Goal: Task Accomplishment & Management: Manage account settings

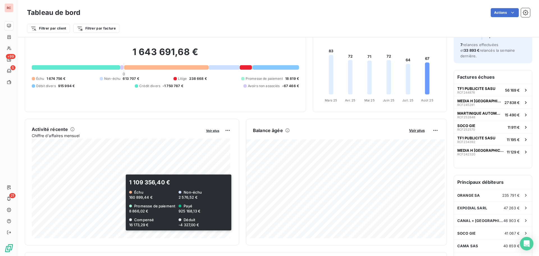
scroll to position [85, 0]
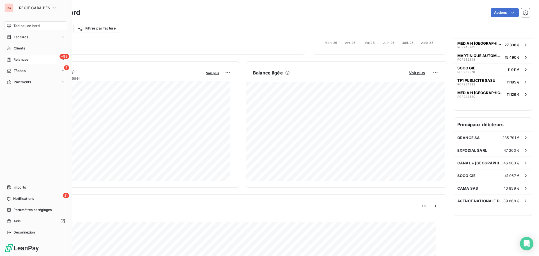
click at [20, 60] on span "Relances" at bounding box center [20, 59] width 15 height 5
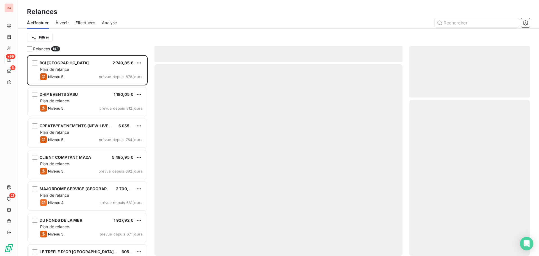
scroll to position [197, 117]
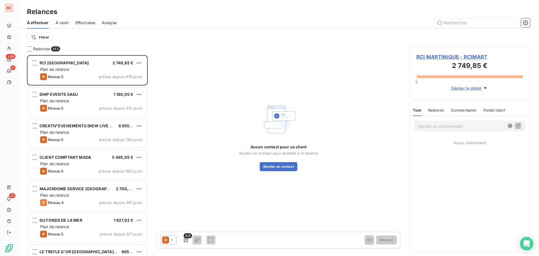
click at [113, 22] on span "Analyse" at bounding box center [109, 23] width 15 height 6
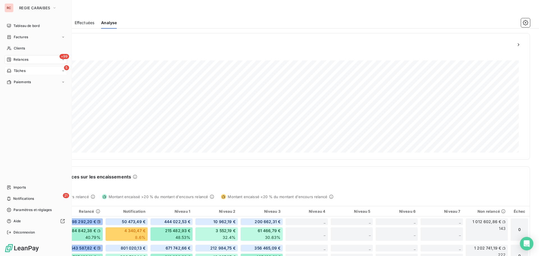
click at [15, 70] on span "Tâches" at bounding box center [20, 70] width 12 height 5
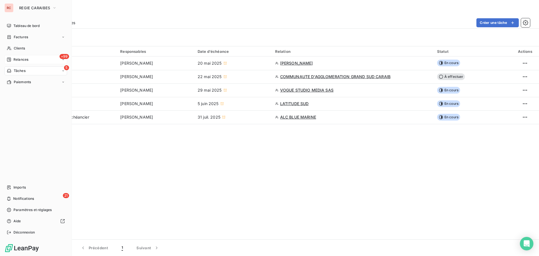
drag, startPoint x: 17, startPoint y: 58, endPoint x: 38, endPoint y: 62, distance: 21.1
click at [17, 58] on span "Relances" at bounding box center [20, 59] width 15 height 5
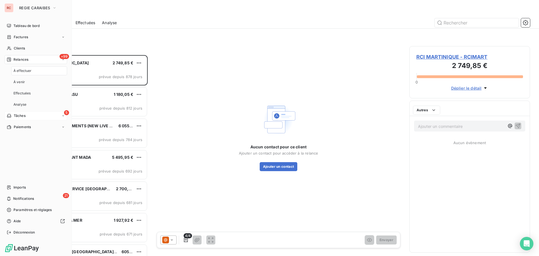
scroll to position [197, 117]
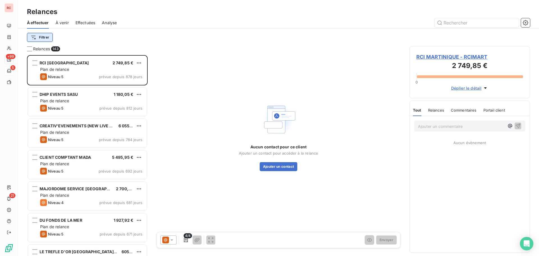
click at [43, 37] on html "RC +99 5 21 Relances À effectuer À venir Effectuées Analyse Filtrer Relances 14…" at bounding box center [269, 128] width 539 height 256
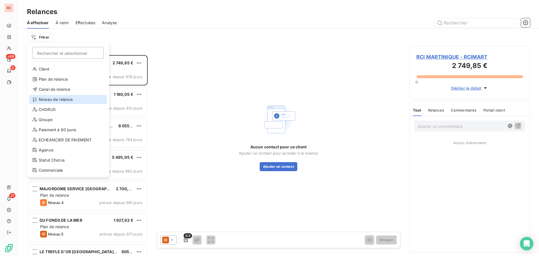
click at [46, 97] on div "Niveau de relance" at bounding box center [68, 99] width 78 height 9
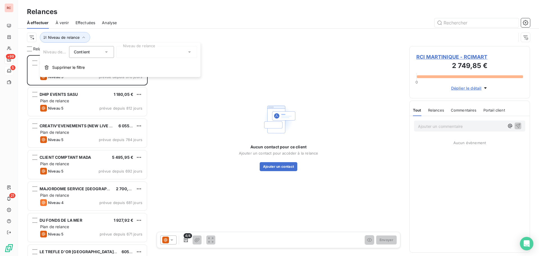
click at [189, 51] on icon at bounding box center [189, 51] width 3 height 1
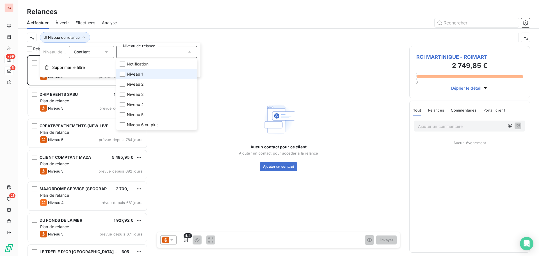
click at [129, 74] on span "Niveau 1" at bounding box center [135, 74] width 16 height 6
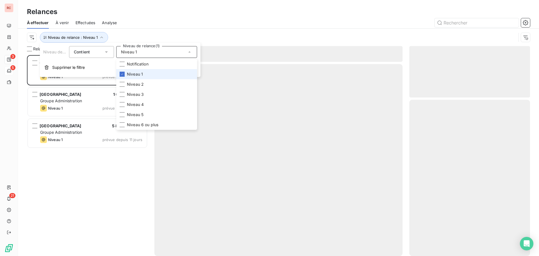
scroll to position [197, 117]
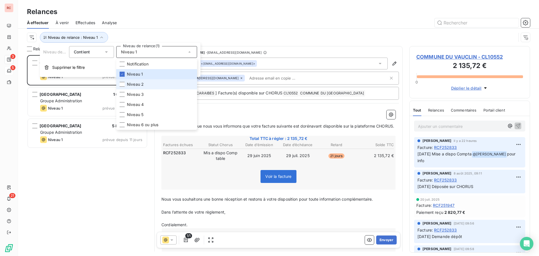
click at [152, 82] on li "Niveau 2" at bounding box center [156, 84] width 81 height 10
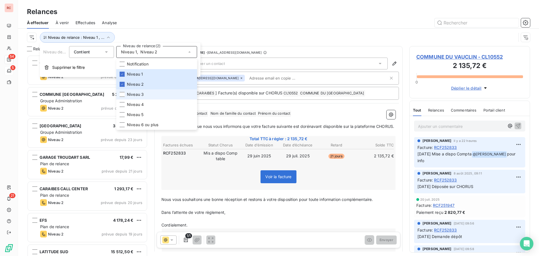
click at [134, 96] on span "Niveau 3" at bounding box center [135, 95] width 17 height 6
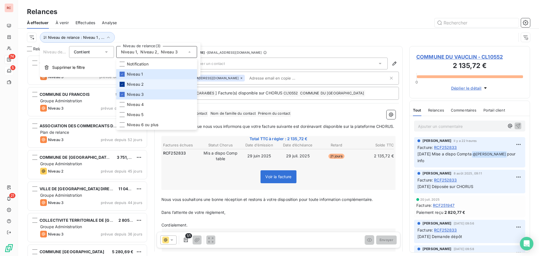
click at [123, 83] on icon at bounding box center [121, 84] width 3 height 3
click at [121, 70] on li "Niveau 1" at bounding box center [156, 74] width 81 height 10
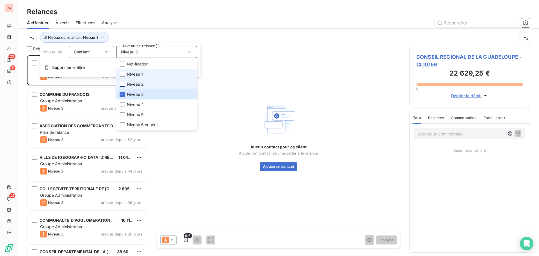
scroll to position [197, 117]
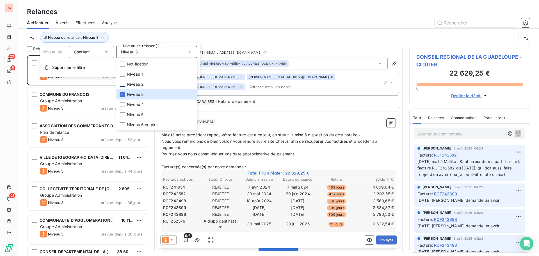
click at [219, 20] on div at bounding box center [327, 22] width 407 height 9
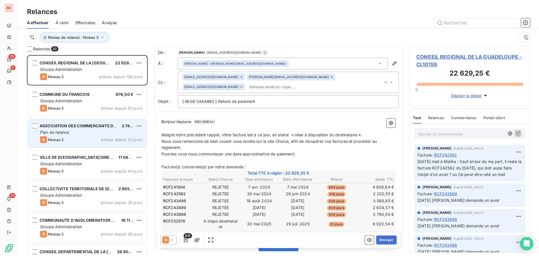
click at [93, 139] on div "Niveau 3 prévue depuis 52 jours" at bounding box center [91, 139] width 102 height 7
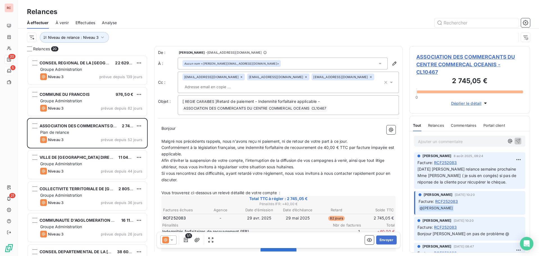
click at [423, 68] on span "ASSOCIATION DES COMMERCANTS DU CENTRE COMMERCAL OCEANIS - CL10467" at bounding box center [469, 64] width 107 height 23
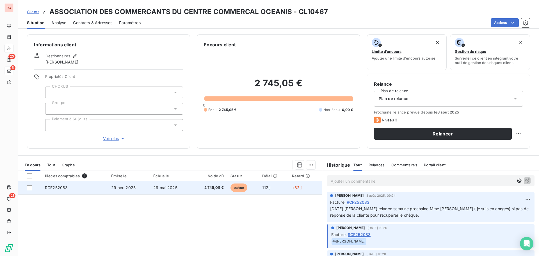
click at [206, 189] on span "2 745,05 €" at bounding box center [209, 188] width 29 height 6
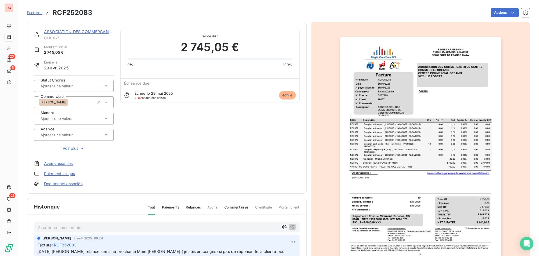
click at [54, 230] on p "Ajouter un commentaire ﻿" at bounding box center [158, 227] width 241 height 7
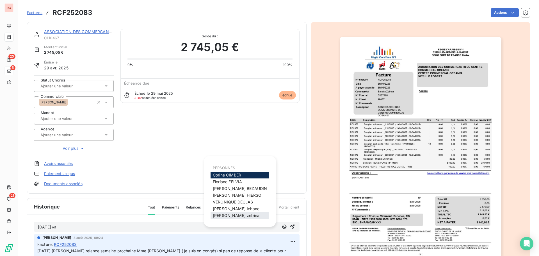
click at [239, 217] on span "sandra zebina" at bounding box center [236, 215] width 47 height 5
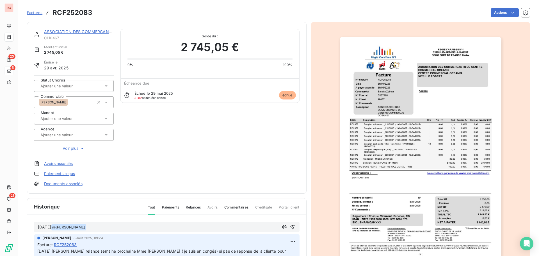
click at [131, 228] on p "19/08/2025 @ sandra zebina ﻿ ﻿" at bounding box center [158, 227] width 241 height 7
click at [290, 225] on icon "button" at bounding box center [293, 227] width 6 height 6
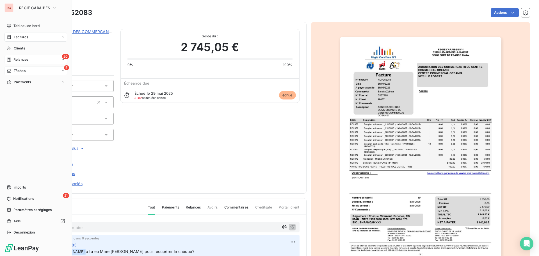
click at [14, 61] on span "Relances" at bounding box center [20, 59] width 15 height 5
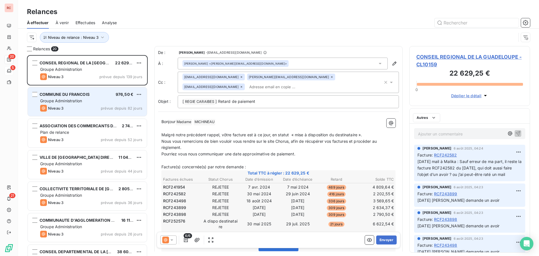
scroll to position [197, 117]
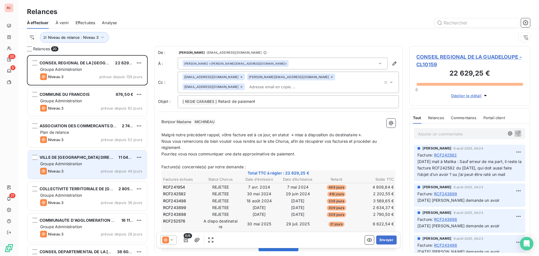
click at [74, 168] on div "Niveau 3 prévue depuis 44 jours" at bounding box center [91, 171] width 102 height 7
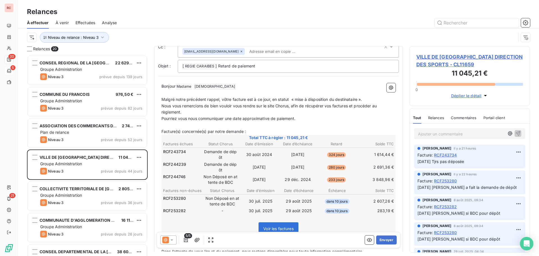
scroll to position [56, 0]
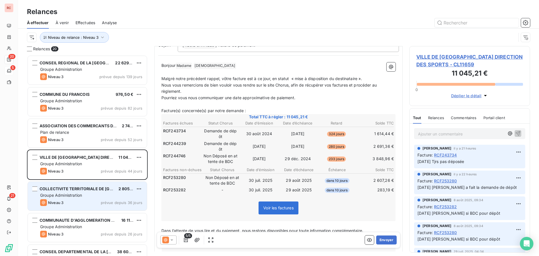
click at [79, 192] on div "Groupe Administration" at bounding box center [91, 195] width 102 height 6
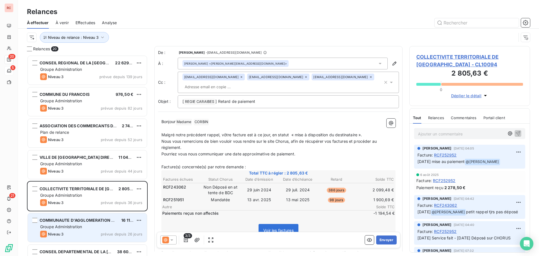
click at [92, 226] on div "Groupe Administration" at bounding box center [91, 227] width 102 height 6
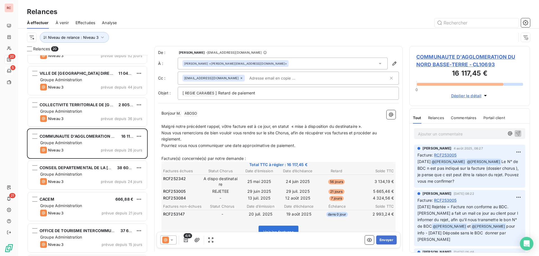
scroll to position [85, 0]
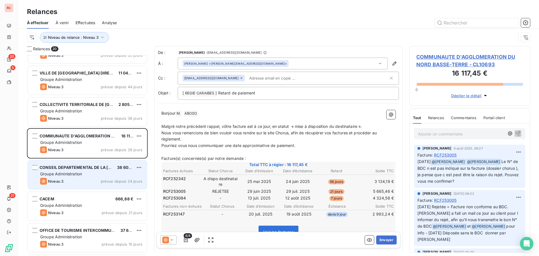
click at [111, 176] on div "Groupe Administration" at bounding box center [91, 174] width 102 height 6
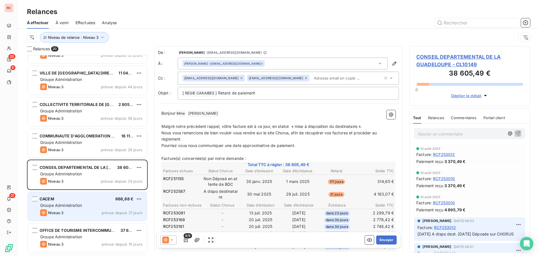
click at [88, 207] on div "Groupe Administration" at bounding box center [91, 205] width 102 height 6
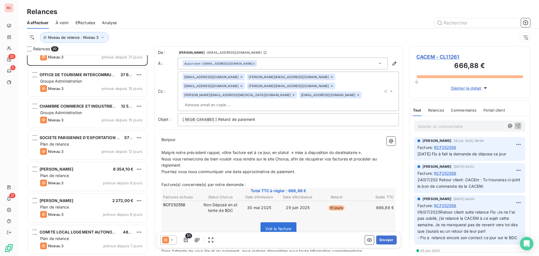
scroll to position [253, 0]
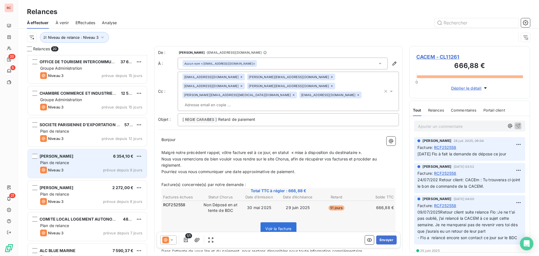
click at [83, 163] on div "Plan de relance" at bounding box center [91, 163] width 102 height 6
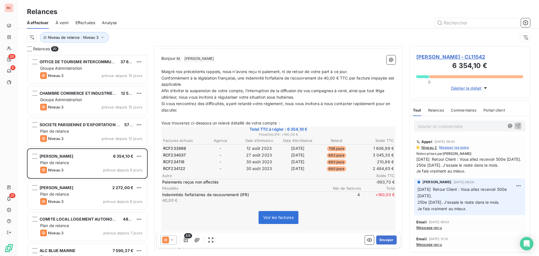
scroll to position [56, 0]
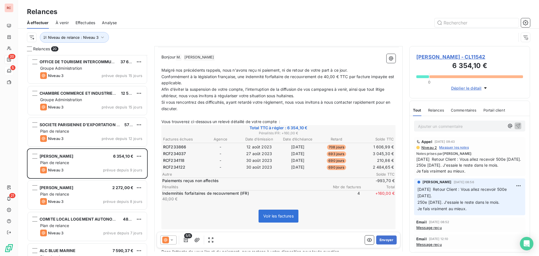
click at [452, 58] on span "BERTIN LUDOVIC HERVE - CL11542" at bounding box center [469, 57] width 107 height 8
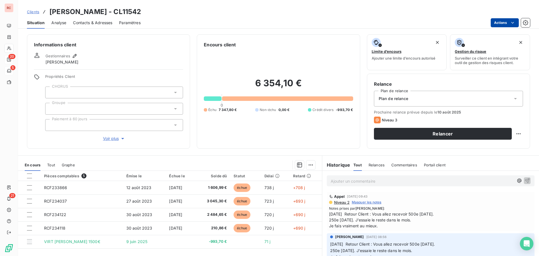
click at [504, 24] on html "RC 20 5 21 Clients BERTIN LUDOVIC HERVE - CL11542 Situation Analyse Contacts & …" at bounding box center [269, 128] width 539 height 256
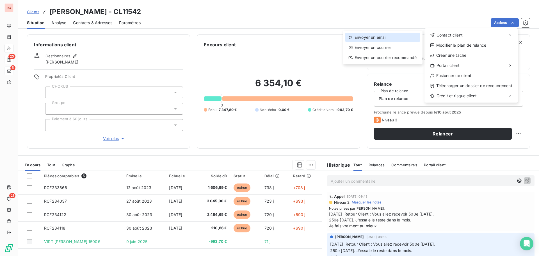
click at [366, 35] on div "Envoyer un email" at bounding box center [382, 37] width 75 height 9
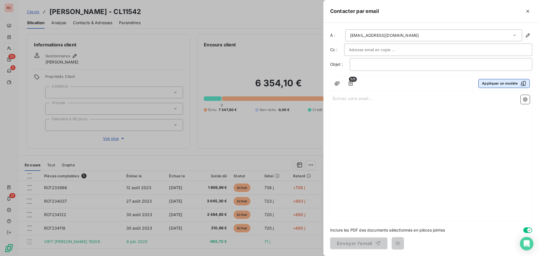
click at [491, 86] on button "Appliquer un modèle" at bounding box center [504, 83] width 51 height 9
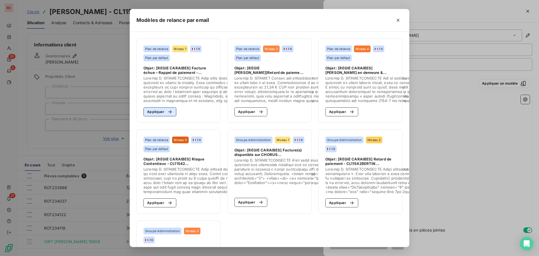
click at [159, 111] on button "Appliquer" at bounding box center [160, 111] width 33 height 9
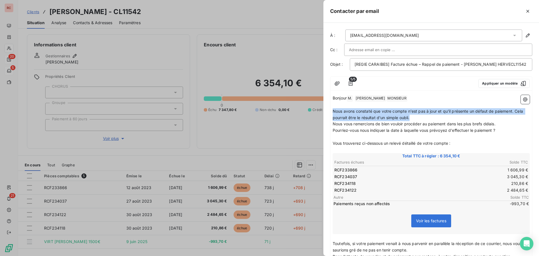
drag, startPoint x: 414, startPoint y: 122, endPoint x: 333, endPoint y: 120, distance: 81.5
click at [333, 120] on p "Nous avons constaté que votre compte n'est pas à jour et qu'il présente un défa…" at bounding box center [431, 114] width 197 height 13
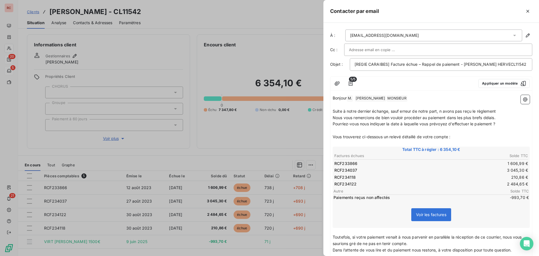
drag, startPoint x: 501, startPoint y: 119, endPoint x: 333, endPoint y: 116, distance: 168.5
click at [333, 115] on p "Suite à notre dernier échange, sauf erreur de notre part, n avons pas reçu le r…" at bounding box center [431, 111] width 197 height 6
copy span "Suite à notre dernier échange, sauf erreur de notre part, n avons pas reçu le r…"
click at [298, 125] on div at bounding box center [269, 128] width 539 height 256
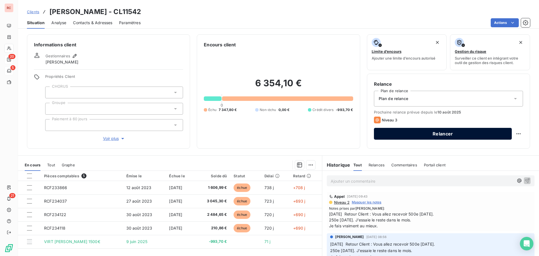
click at [396, 136] on button "Relancer" at bounding box center [443, 134] width 138 height 12
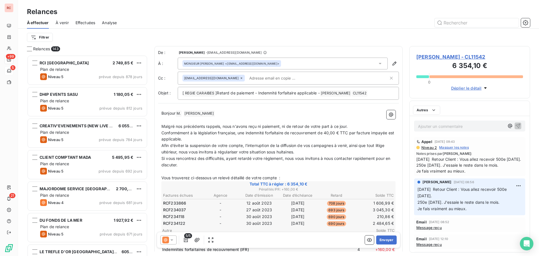
scroll to position [197, 117]
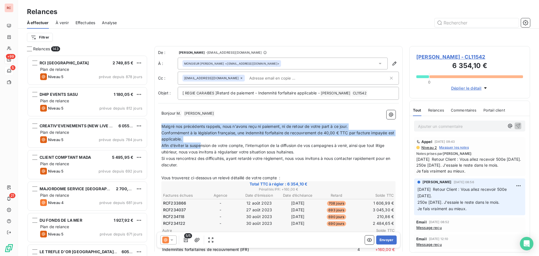
drag, startPoint x: 201, startPoint y: 143, endPoint x: 162, endPoint y: 127, distance: 42.4
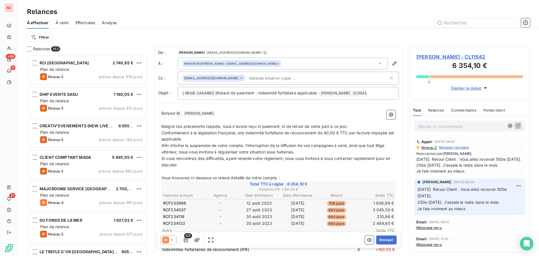
click at [458, 56] on span "BERTIN LUDOVIC HERVE - CL11542" at bounding box center [469, 57] width 107 height 8
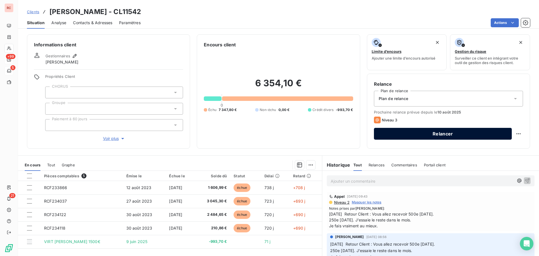
click at [413, 136] on button "Relancer" at bounding box center [443, 134] width 138 height 12
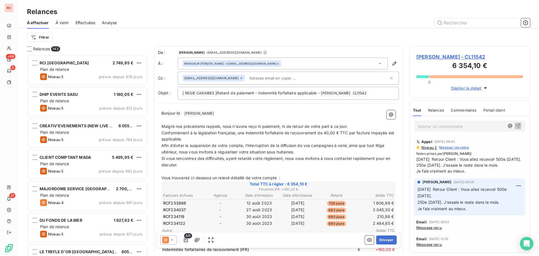
scroll to position [197, 117]
click at [437, 57] on span "BERTIN LUDOVIC HERVE - CL11542" at bounding box center [469, 57] width 107 height 8
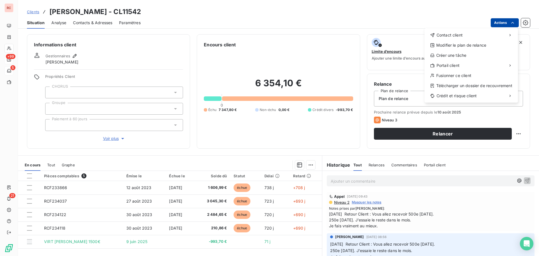
click at [509, 24] on html "RC +99 5 21 Clients BERTIN LUDOVIC HERVE - CL11542 Situation Analyse Contacts &…" at bounding box center [269, 128] width 539 height 256
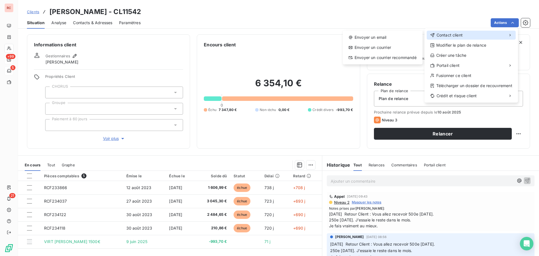
click at [443, 35] on span "Contact client" at bounding box center [450, 35] width 26 height 6
click at [371, 36] on div "Envoyer un email" at bounding box center [382, 37] width 75 height 9
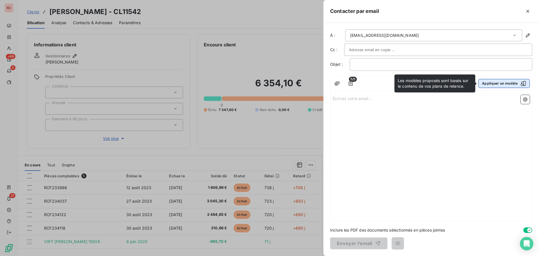
click at [490, 81] on button "Appliquer un modèle" at bounding box center [504, 83] width 51 height 9
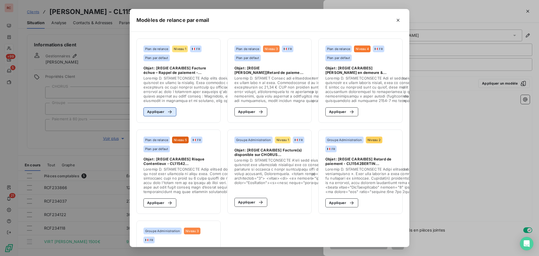
click at [157, 110] on button "Appliquer" at bounding box center [160, 111] width 33 height 9
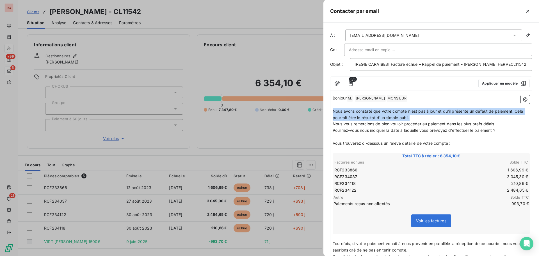
drag, startPoint x: 414, startPoint y: 124, endPoint x: 330, endPoint y: 120, distance: 84.1
click at [330, 120] on div "À : ludovicbertin3@gmail.com Cc : Objet : [REGIE CARAIBES] Facture échue – Rapp…" at bounding box center [432, 139] width 216 height 233
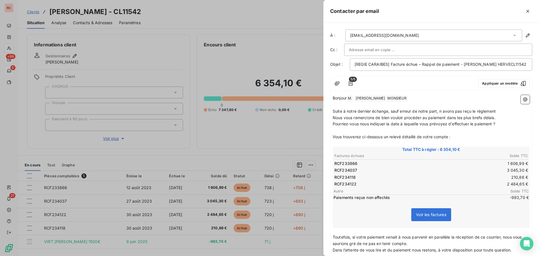
click at [388, 113] on span "Suite à notre dernier échange, sauf erreur de notre part, n avons pas reçu le r…" at bounding box center [414, 111] width 163 height 5
click at [353, 115] on p "Suite à notre dernier échange du 04/08/2025, sauf erreur de notre part, n avons…" at bounding box center [431, 111] width 197 height 6
click at [352, 113] on span "Suite à notre dernier échange du 04/08/2025, sauf erreur de notre part, n avons…" at bounding box center [425, 111] width 184 height 5
drag, startPoint x: 502, startPoint y: 136, endPoint x: 328, endPoint y: 137, distance: 173.8
click at [328, 137] on div "À : ludovicbertin3@gmail.com Cc : Objet : [REGIE CARAIBES] Facture échue – Rapp…" at bounding box center [432, 139] width 216 height 233
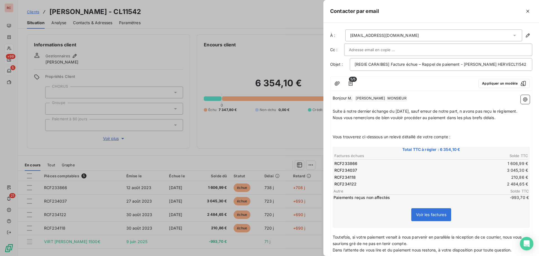
click at [339, 134] on p "﻿" at bounding box center [431, 130] width 197 height 6
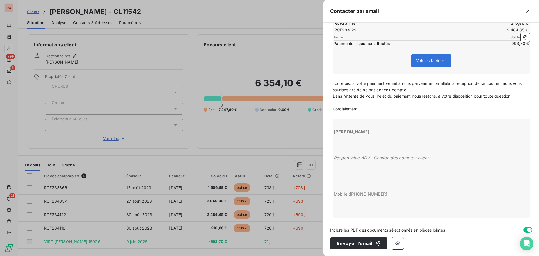
scroll to position [154, 0]
click at [369, 242] on button "Envoyer l’email" at bounding box center [358, 243] width 57 height 12
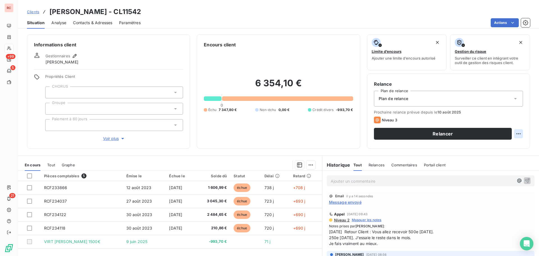
click at [516, 134] on html "RC +99 5 21 Clients [PERSON_NAME] - CL11542 Situation Analyse Contacts & Adress…" at bounding box center [269, 128] width 539 height 256
click at [497, 145] on div "Replanifier cette action" at bounding box center [491, 146] width 50 height 9
select select "7"
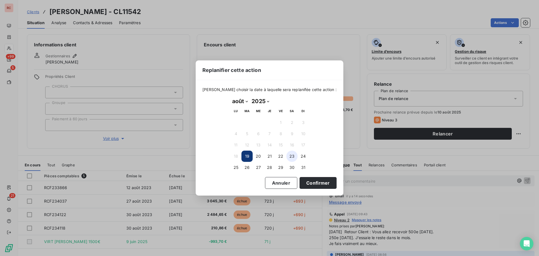
click at [290, 155] on button "23" at bounding box center [291, 156] width 11 height 11
click at [301, 180] on button "Confirmer" at bounding box center [318, 183] width 37 height 12
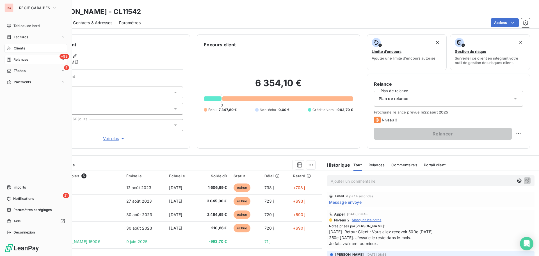
click at [22, 60] on span "Relances" at bounding box center [20, 59] width 15 height 5
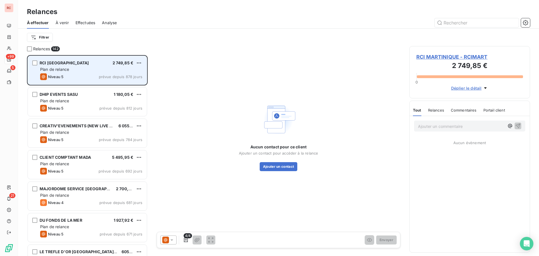
scroll to position [197, 117]
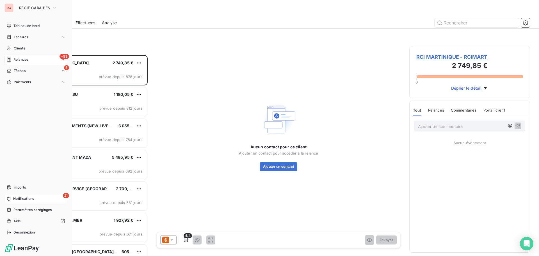
click at [15, 198] on span "Notifications" at bounding box center [23, 198] width 21 height 5
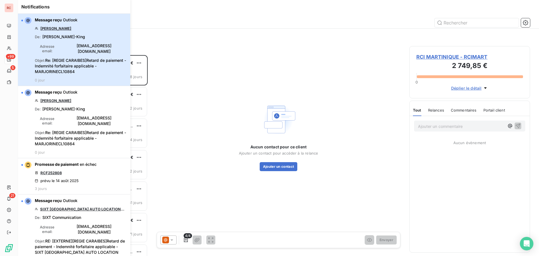
click at [75, 51] on div "Message reçu Outlook MARJORINE De : Madly Schenin-King Adresse email : madly.sc…" at bounding box center [81, 49] width 92 height 65
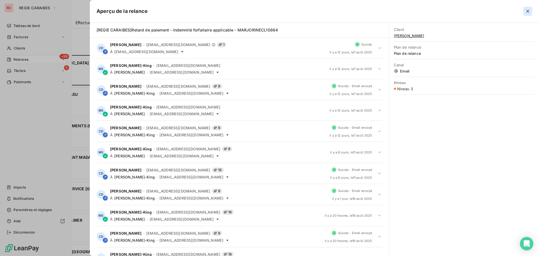
click at [527, 12] on icon "button" at bounding box center [528, 11] width 6 height 6
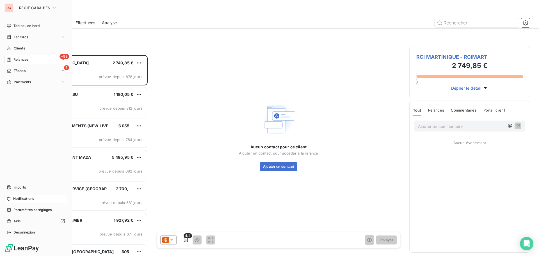
click at [13, 200] on span "Notifications" at bounding box center [23, 198] width 21 height 5
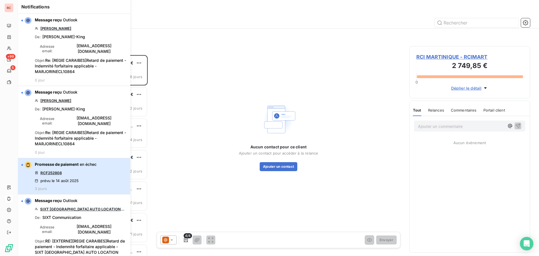
click at [70, 161] on div "Promesse de paiement en échec RCF252808 prévu le 14 août 2025 3 jours" at bounding box center [66, 175] width 62 height 29
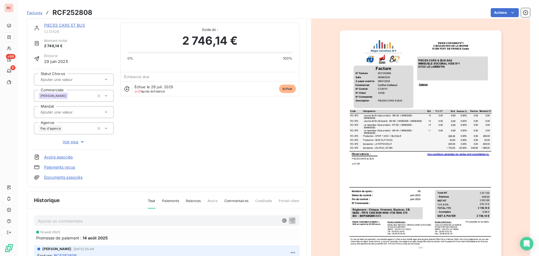
scroll to position [1, 0]
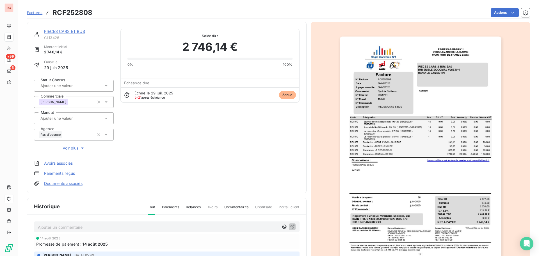
click at [66, 32] on link "PIECES CARS ET BUS" at bounding box center [64, 31] width 41 height 5
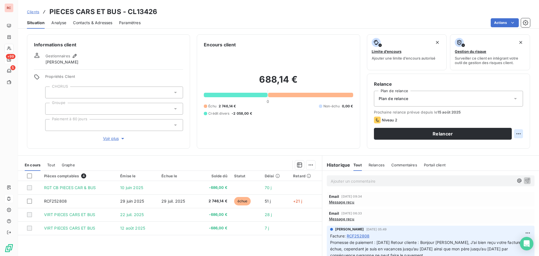
click at [516, 133] on html "RC +99 5 Clients PIECES CARS ET BUS - CL13426 Situation Analyse Contacts & Adre…" at bounding box center [269, 128] width 539 height 256
click at [499, 148] on div "Replanifier cette action" at bounding box center [491, 146] width 50 height 9
select select "7"
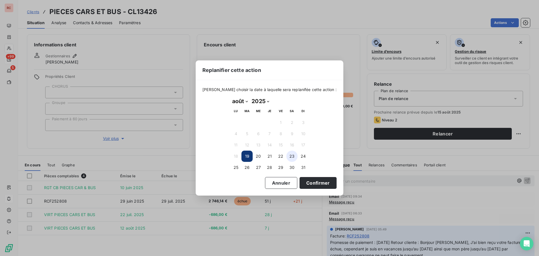
click at [291, 157] on button "23" at bounding box center [291, 156] width 11 height 11
click at [305, 184] on button "Confirmer" at bounding box center [318, 183] width 37 height 12
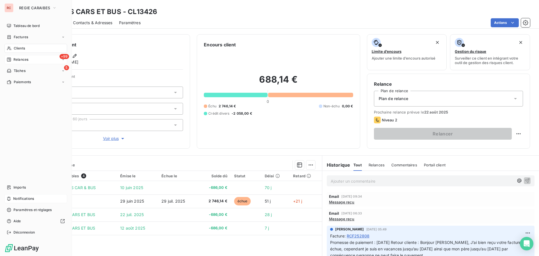
click at [16, 59] on span "Relances" at bounding box center [20, 59] width 15 height 5
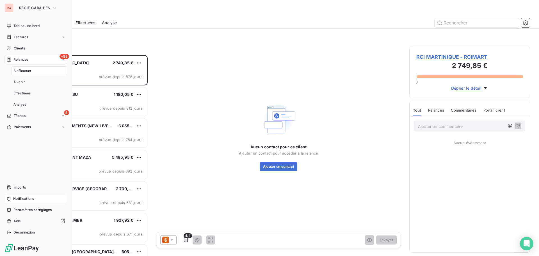
scroll to position [197, 117]
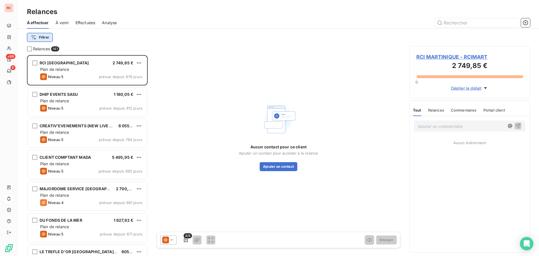
click at [48, 37] on html "RC +99 5 Relances À effectuer À venir Effectuées Analyse Filtrer Relances 141 R…" at bounding box center [269, 128] width 539 height 256
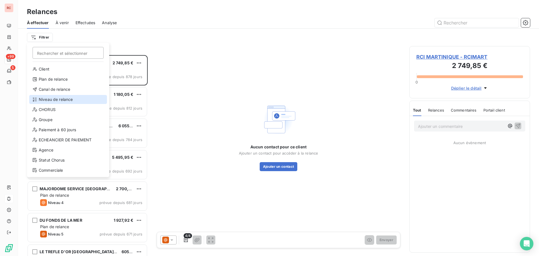
click at [47, 99] on div "Niveau de relance" at bounding box center [68, 99] width 78 height 9
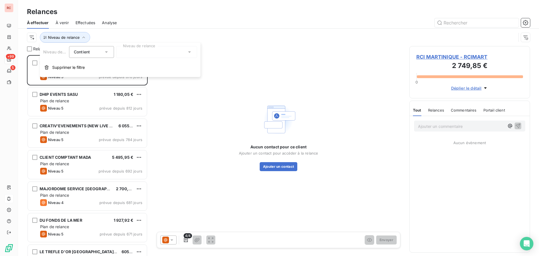
click at [188, 53] on icon at bounding box center [190, 52] width 6 height 6
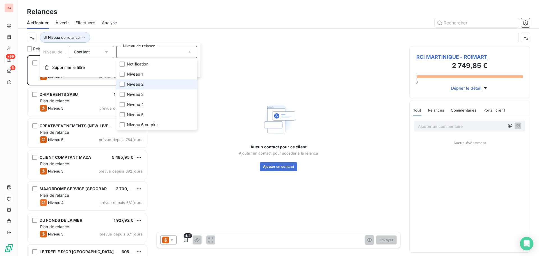
click at [129, 83] on span "Niveau 2" at bounding box center [135, 84] width 17 height 6
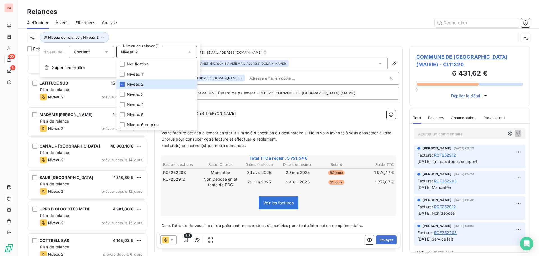
scroll to position [197, 0]
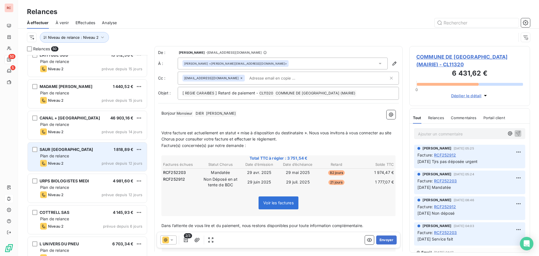
click at [92, 159] on div "SAUR MARTINIQUE 1 818,89 € Plan de relance Niveau 2 prévue depuis 12 jours" at bounding box center [87, 156] width 119 height 29
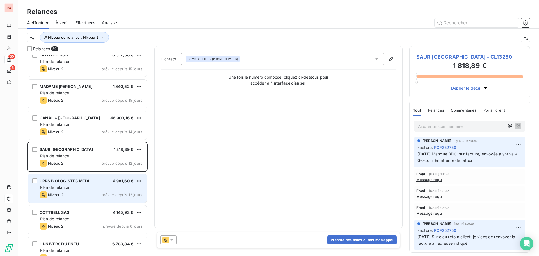
click at [84, 184] on div "URPS BIOLOGISTES MEDI 4 981,60 € Plan de relance Niveau 2 prévue depuis 12 jours" at bounding box center [87, 188] width 119 height 29
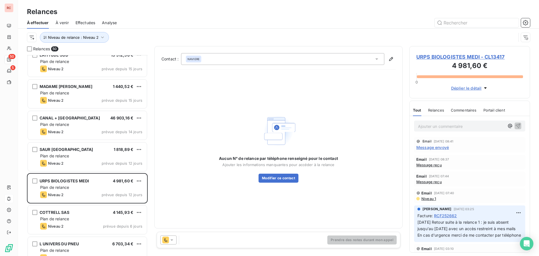
click at [438, 165] on span "Message reçu" at bounding box center [429, 165] width 26 height 4
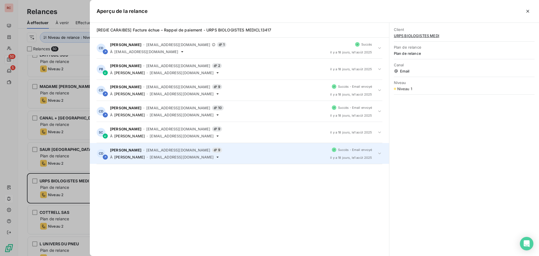
click at [378, 153] on icon at bounding box center [380, 154] width 6 height 6
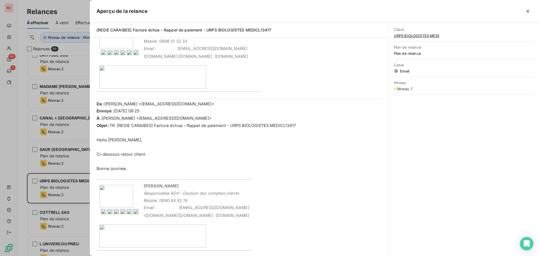
scroll to position [302, 0]
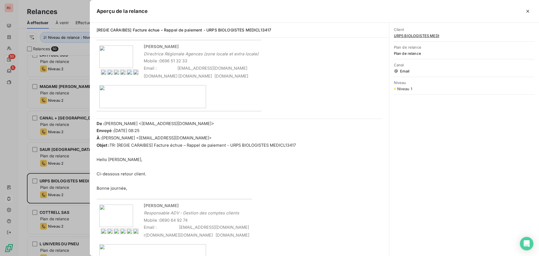
click at [64, 186] on div at bounding box center [269, 128] width 539 height 256
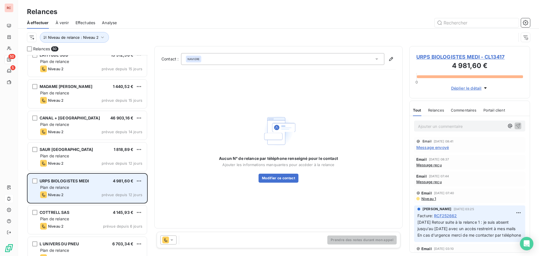
click at [78, 181] on span "URPS BIOLOGISTES MEDI" at bounding box center [64, 180] width 49 height 5
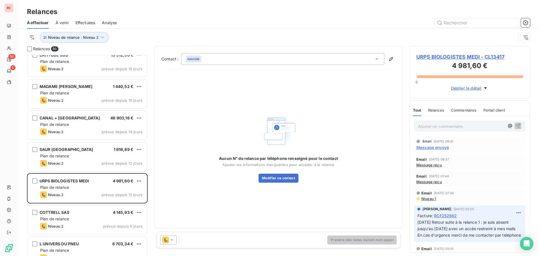
click at [467, 57] on span "URPS BIOLOGISTES MEDI - CL13417" at bounding box center [469, 57] width 107 height 8
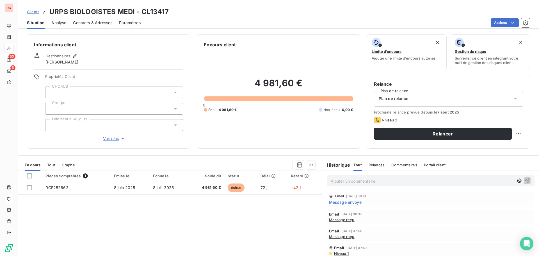
click at [352, 202] on span "Message envoyé" at bounding box center [345, 202] width 33 height 6
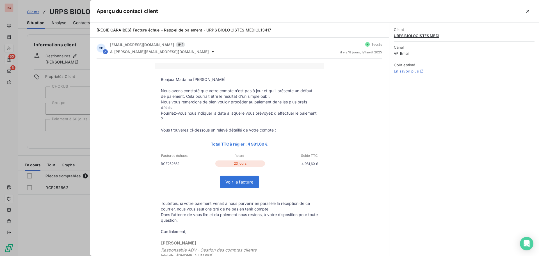
click at [47, 202] on div at bounding box center [269, 128] width 539 height 256
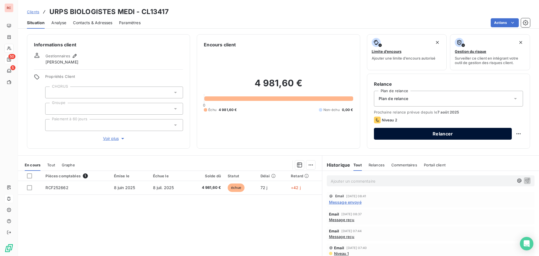
click at [470, 132] on button "Relancer" at bounding box center [443, 134] width 138 height 12
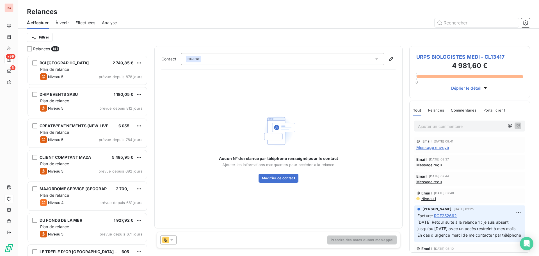
scroll to position [197, 117]
click at [172, 238] on icon at bounding box center [172, 240] width 6 height 6
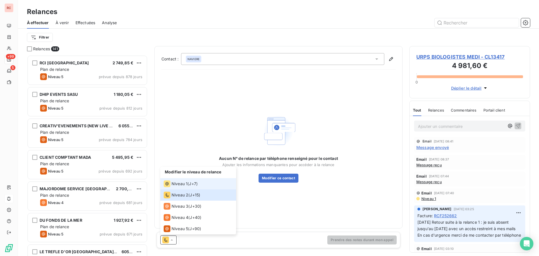
click at [174, 186] on span "Niveau 1" at bounding box center [180, 184] width 16 height 6
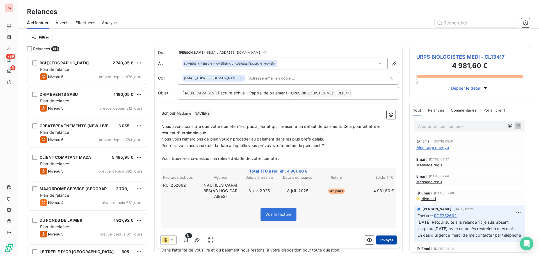
click at [381, 239] on button "Envoyer" at bounding box center [386, 239] width 21 height 9
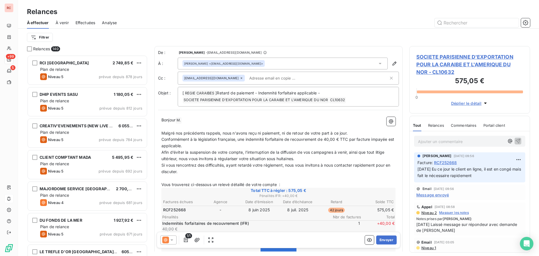
click at [215, 119] on p "Bonjour M. ﻿ ﻿ ﻿" at bounding box center [278, 120] width 234 height 7
click at [389, 121] on icon "button" at bounding box center [391, 122] width 6 height 6
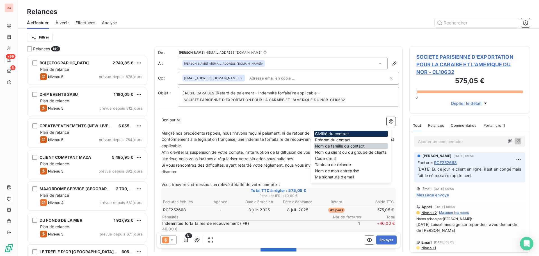
click at [342, 143] on div "Nom de famille du contact" at bounding box center [351, 146] width 74 height 6
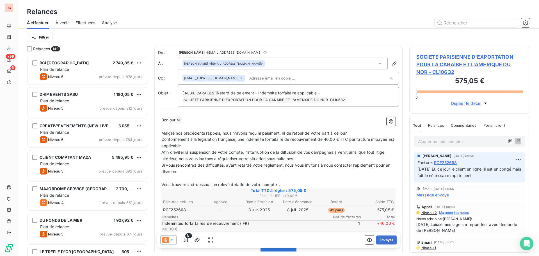
click at [195, 119] on p "Bonjour M. ﻿ ﻿ ﻿ ﻿ ﻿" at bounding box center [278, 120] width 234 height 7
click at [388, 123] on icon "button" at bounding box center [391, 122] width 6 height 6
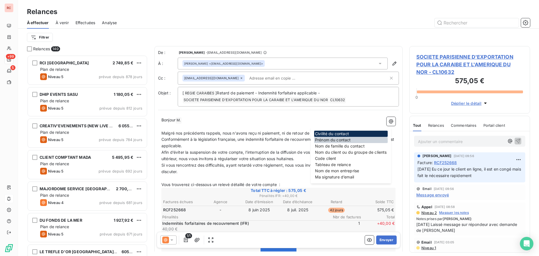
click at [356, 138] on div "Prénom du contact" at bounding box center [351, 140] width 74 height 6
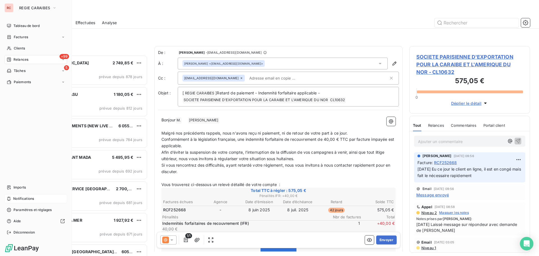
click at [23, 63] on div "+99 Relances" at bounding box center [35, 59] width 63 height 9
click at [35, 62] on div "+99 Relances" at bounding box center [35, 59] width 63 height 9
click at [42, 60] on div "+99 Relances" at bounding box center [35, 59] width 63 height 9
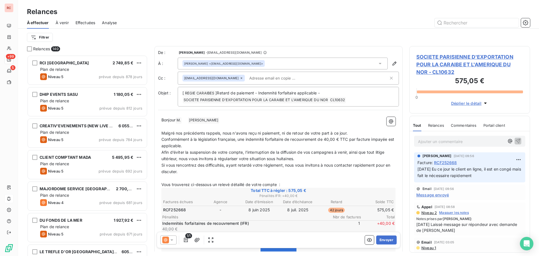
click at [108, 43] on div "Filtrer" at bounding box center [278, 37] width 503 height 17
click at [44, 37] on html "RC +99 5 Relances À effectuer À venir Effectuées Analyse Filtrer Relances 140 R…" at bounding box center [269, 128] width 539 height 256
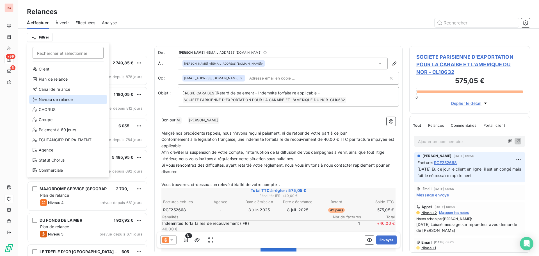
click at [49, 98] on div "Niveau de relance" at bounding box center [68, 99] width 78 height 9
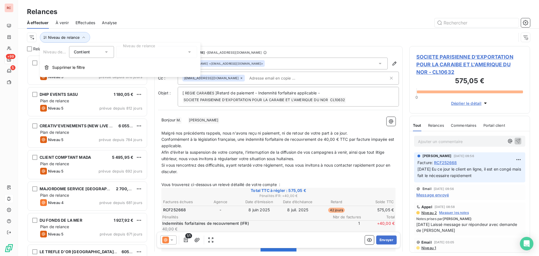
click at [187, 53] on icon at bounding box center [190, 52] width 6 height 6
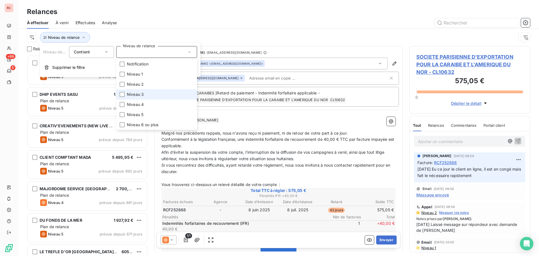
click at [138, 94] on span "Niveau 3" at bounding box center [135, 95] width 17 height 6
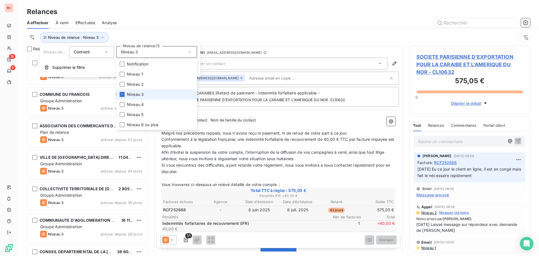
scroll to position [197, 117]
click at [195, 18] on div at bounding box center [327, 22] width 407 height 9
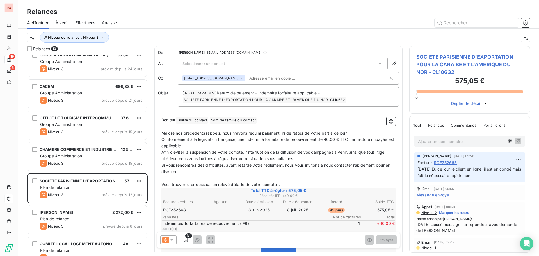
scroll to position [225, 0]
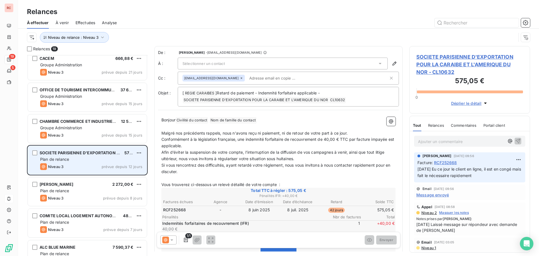
click at [92, 158] on div "Plan de relance" at bounding box center [91, 159] width 102 height 6
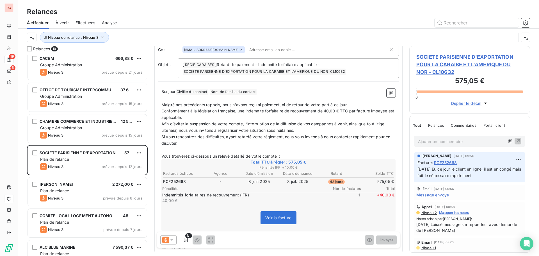
scroll to position [0, 0]
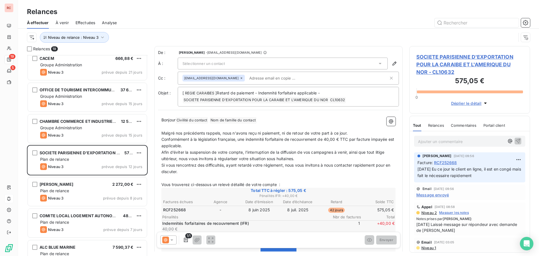
click at [377, 64] on icon at bounding box center [380, 64] width 6 height 6
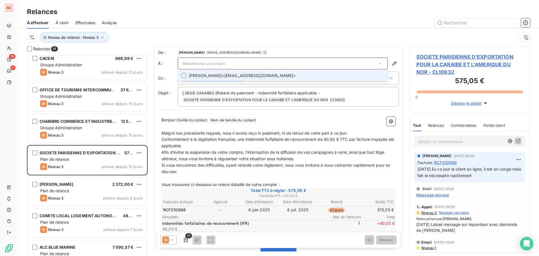
click at [352, 75] on span "BERNADOU null <pbernadou@soparex.fr>" at bounding box center [286, 76] width 195 height 6
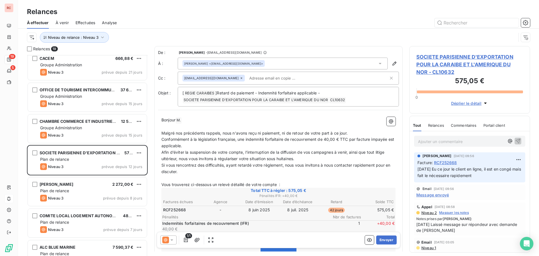
click at [216, 119] on div "Bonjour M. ﻿ ﻿ ﻿ ﻿ Malgré nos précédents rappels, nous n'avons reçu ni paiement…" at bounding box center [278, 260] width 241 height 294
click at [190, 122] on p "Bonjour M. ﻿ ﻿ ﻿" at bounding box center [278, 120] width 234 height 7
click at [388, 239] on button "Envoyer" at bounding box center [386, 239] width 21 height 9
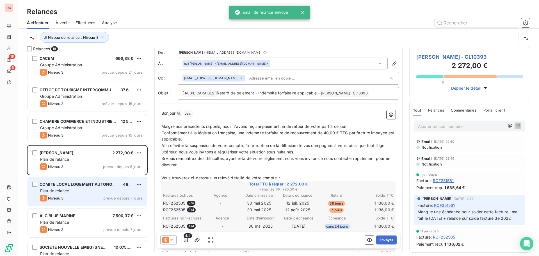
click at [119, 190] on div "Plan de relance" at bounding box center [91, 191] width 102 height 6
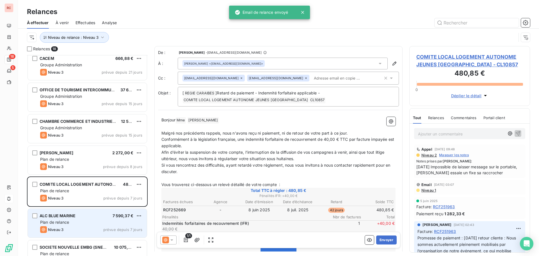
click at [93, 226] on div "Niveau 3 prévue depuis 7 jours" at bounding box center [91, 229] width 102 height 7
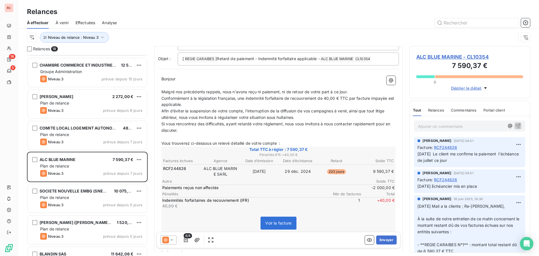
scroll to position [56, 0]
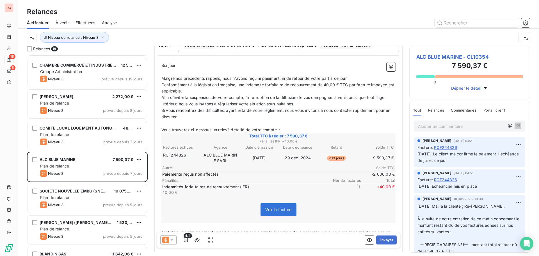
click at [441, 58] on span "ALC BLUE MARINE - CL10354" at bounding box center [469, 57] width 107 height 8
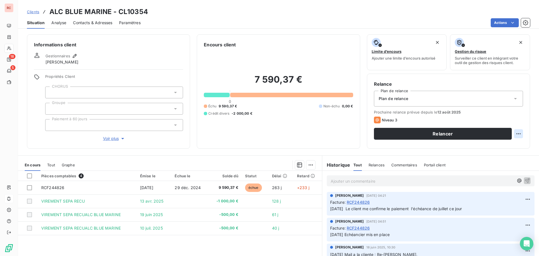
click at [517, 132] on html "RC 18 5 Clients ALC BLUE MARINE - CL10354 Situation Analyse Contacts & Adresses…" at bounding box center [269, 128] width 539 height 256
click at [501, 145] on div "Replanifier cette action" at bounding box center [491, 146] width 50 height 9
select select "7"
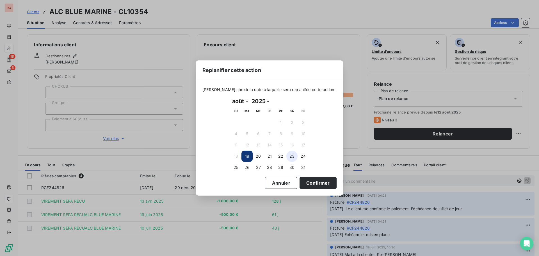
click at [292, 155] on button "23" at bounding box center [291, 156] width 11 height 11
click at [304, 185] on button "Confirmer" at bounding box center [318, 183] width 37 height 12
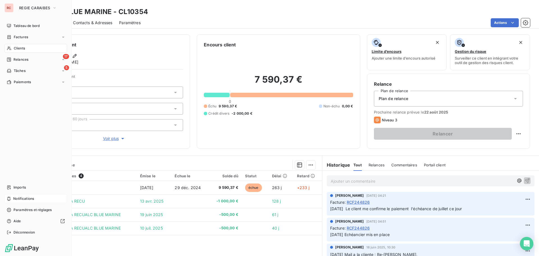
click at [19, 60] on span "Relances" at bounding box center [20, 59] width 15 height 5
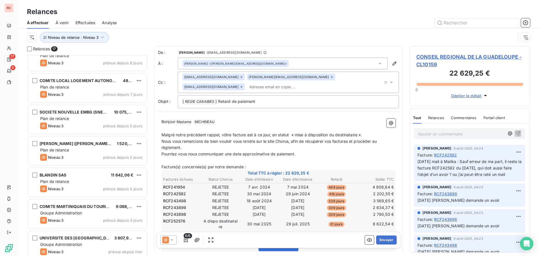
scroll to position [334, 0]
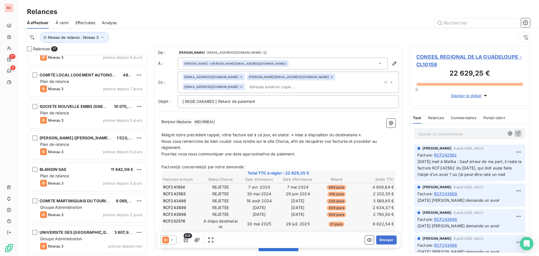
click at [113, 176] on div "Plan de relance" at bounding box center [91, 176] width 102 height 6
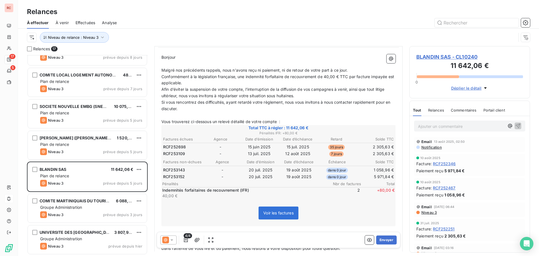
scroll to position [56, 0]
click at [173, 240] on icon at bounding box center [172, 240] width 6 height 6
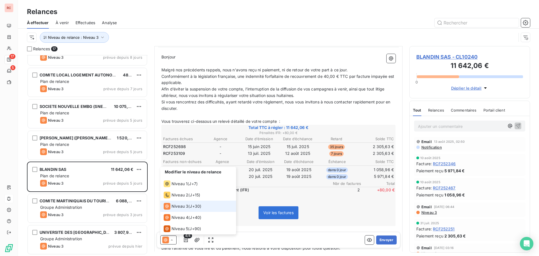
click at [430, 211] on span "Niveau 3" at bounding box center [429, 212] width 16 height 4
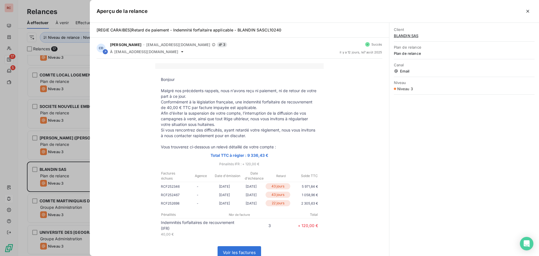
click at [21, 171] on div at bounding box center [269, 128] width 539 height 256
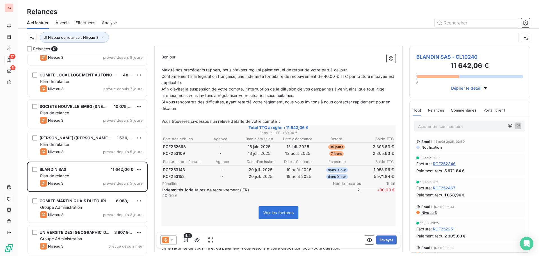
click at [171, 239] on icon at bounding box center [172, 240] width 6 height 6
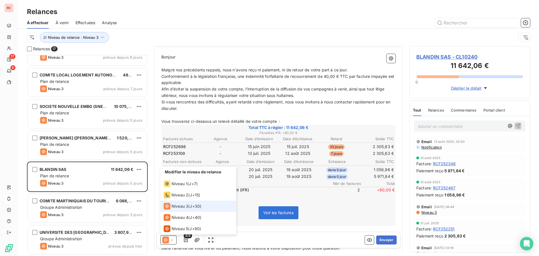
click at [191, 206] on span "J+30 )" at bounding box center [196, 206] width 12 height 6
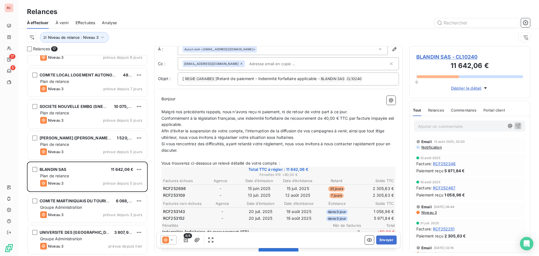
scroll to position [28, 0]
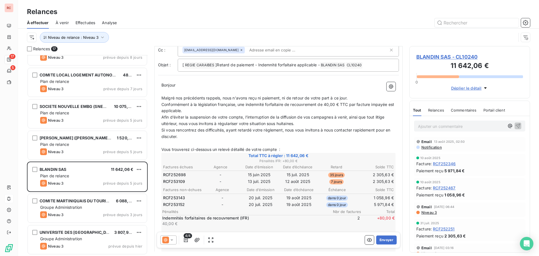
click at [174, 240] on icon at bounding box center [172, 240] width 6 height 6
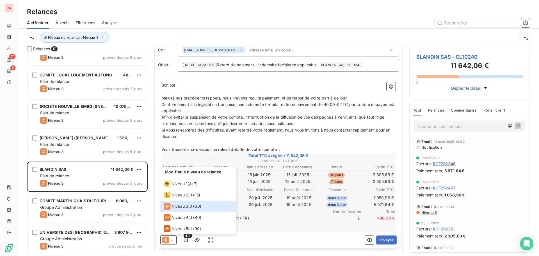
click at [346, 140] on p "﻿" at bounding box center [278, 143] width 234 height 6
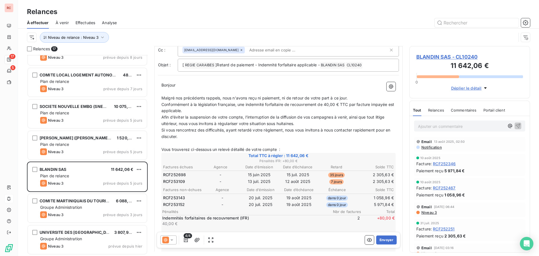
click at [170, 240] on icon at bounding box center [172, 240] width 6 height 6
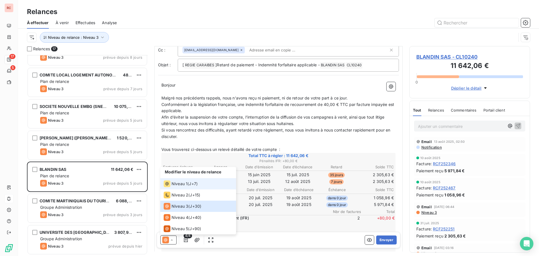
click at [182, 183] on span "Niveau 1" at bounding box center [180, 184] width 16 height 6
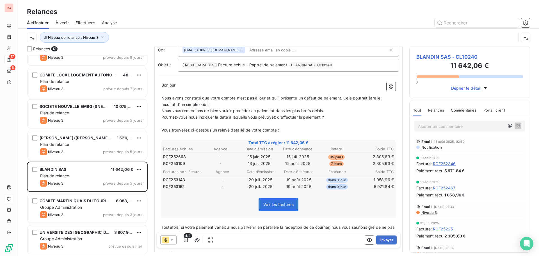
click at [357, 203] on div "Voir les factures" at bounding box center [278, 205] width 233 height 24
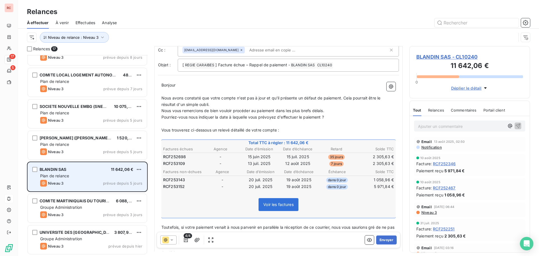
click at [86, 183] on div "Niveau 3 prévue depuis 5 jours" at bounding box center [91, 183] width 102 height 7
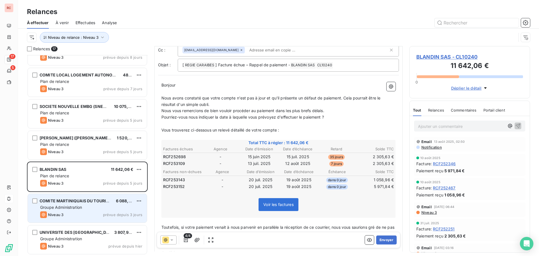
click at [90, 214] on div "Niveau 3 prévue depuis 3 jours" at bounding box center [91, 214] width 102 height 7
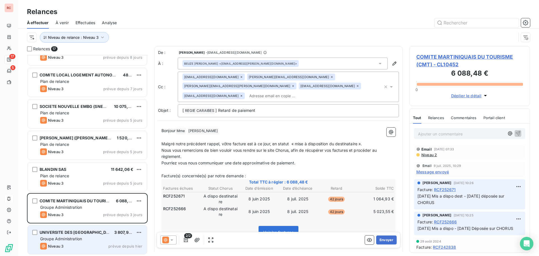
click at [95, 238] on div "Groupe Administration" at bounding box center [91, 239] width 102 height 6
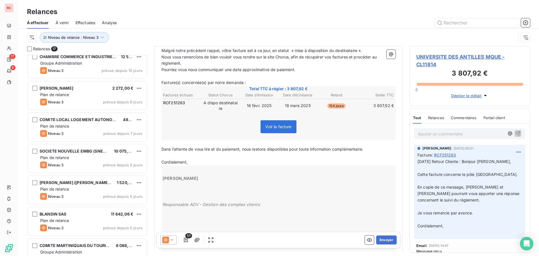
scroll to position [222, 0]
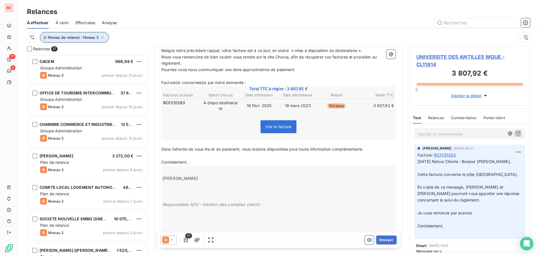
click at [106, 37] on button "Niveau de relance : Niveau 3" at bounding box center [74, 37] width 69 height 11
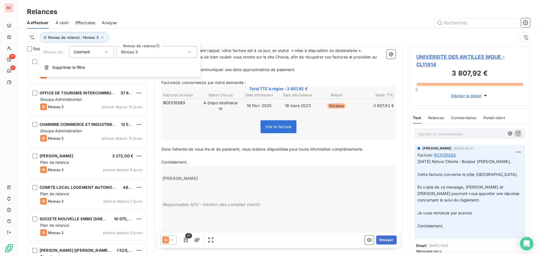
click at [188, 54] on icon at bounding box center [190, 52] width 6 height 6
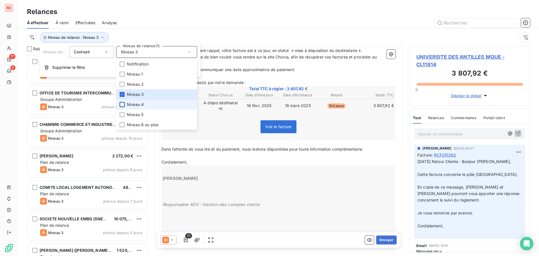
click at [122, 105] on div at bounding box center [122, 104] width 5 height 5
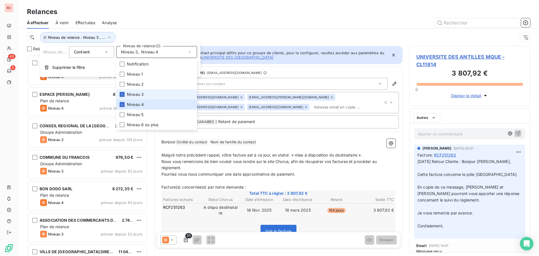
scroll to position [197, 117]
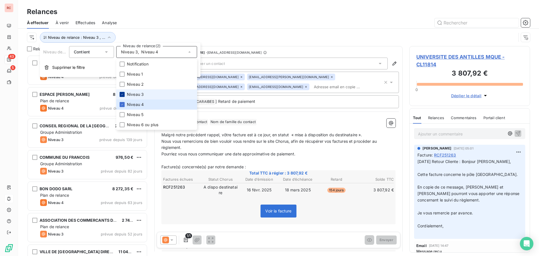
click at [122, 94] on icon at bounding box center [121, 94] width 3 height 3
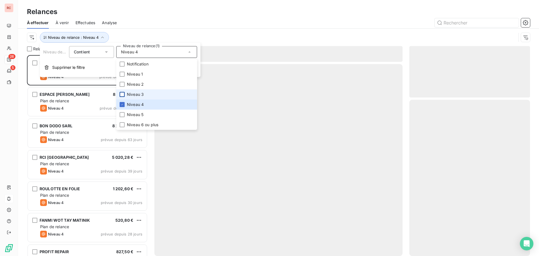
scroll to position [197, 117]
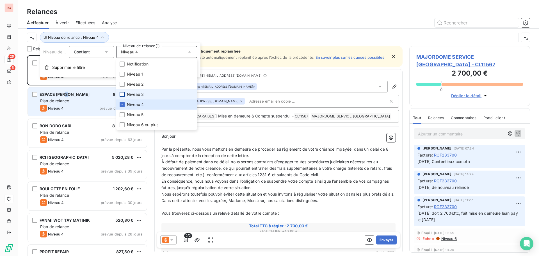
click at [68, 97] on div "ESPACE [PERSON_NAME]" at bounding box center [65, 95] width 50 height 6
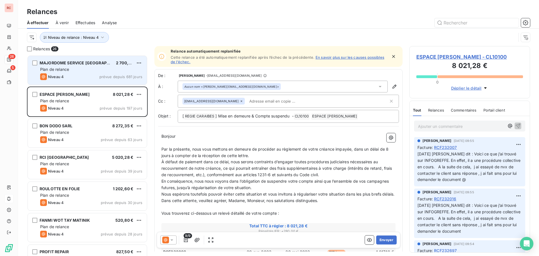
click at [82, 68] on div "Plan de relance" at bounding box center [91, 70] width 102 height 6
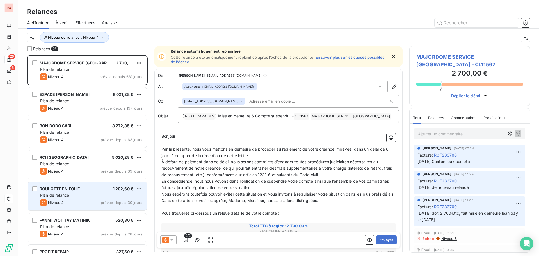
click at [78, 198] on div "ROULOTTE EN FOLIE 1 202,60 € Plan de relance Niveau 4 prévue depuis 30 jours" at bounding box center [87, 196] width 119 height 29
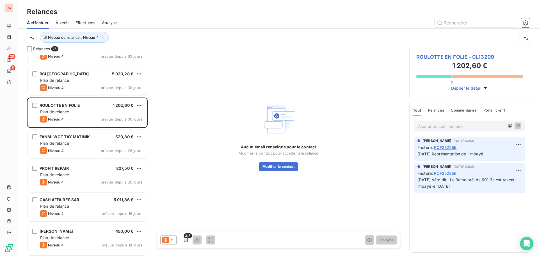
scroll to position [85, 0]
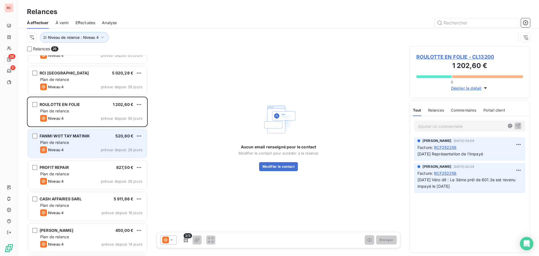
click at [95, 149] on div "Niveau 4 prévue depuis 28 jours" at bounding box center [91, 149] width 102 height 7
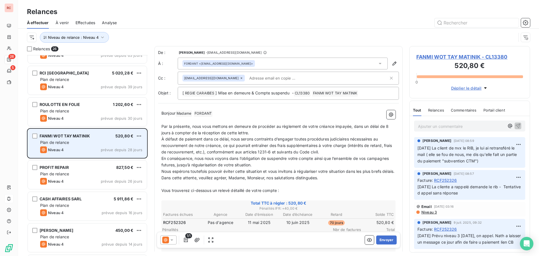
click at [95, 149] on div "Niveau 4 prévue depuis 28 jours" at bounding box center [91, 149] width 102 height 7
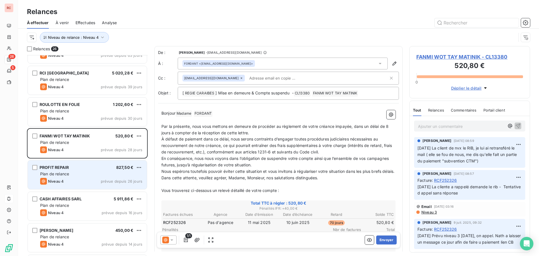
click at [82, 177] on div "PROFIT REPAIR 827,50 € Plan de relance Niveau 4 prévue depuis 26 jours" at bounding box center [87, 174] width 119 height 29
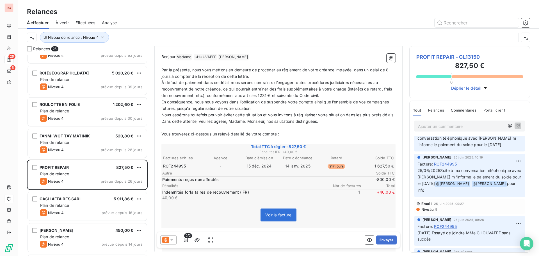
scroll to position [56, 0]
click at [172, 240] on icon at bounding box center [171, 239] width 3 height 1
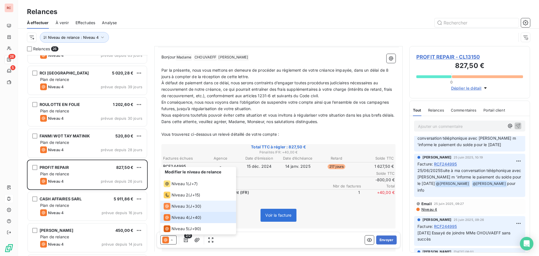
click at [179, 206] on span "Niveau 3" at bounding box center [180, 206] width 17 height 6
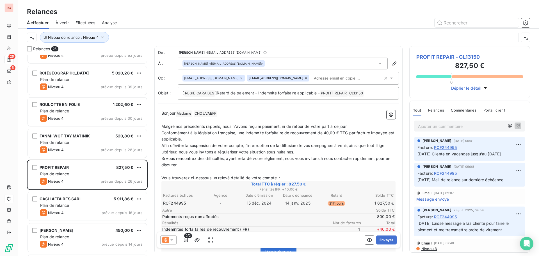
click at [439, 200] on span "Message envoyé" at bounding box center [432, 199] width 33 height 6
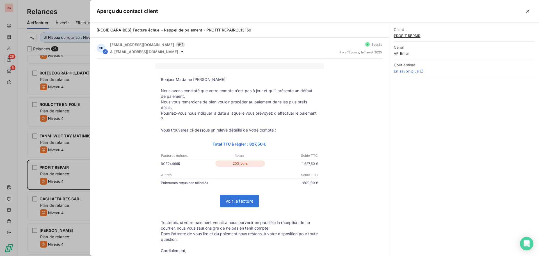
click at [439, 200] on div "Client PROFIT REPAIR Canal Email Coût estimé En savoir plus" at bounding box center [465, 139] width 150 height 233
click at [528, 11] on icon "button" at bounding box center [528, 11] width 6 height 6
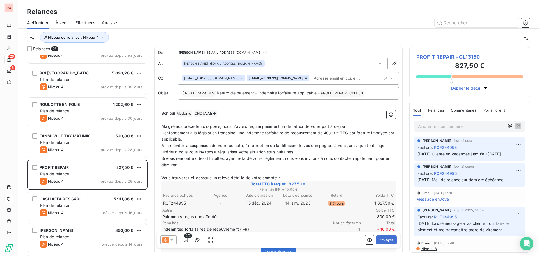
click at [172, 240] on icon at bounding box center [172, 240] width 6 height 6
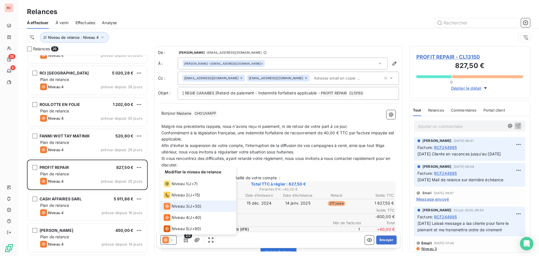
click at [173, 240] on icon at bounding box center [172, 240] width 6 height 6
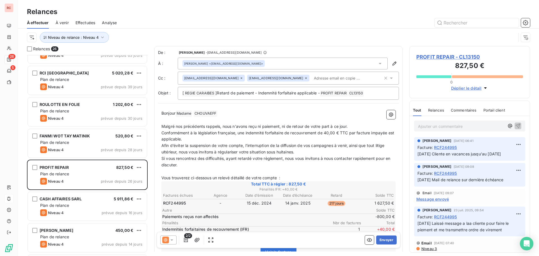
click at [173, 240] on icon at bounding box center [172, 240] width 6 height 6
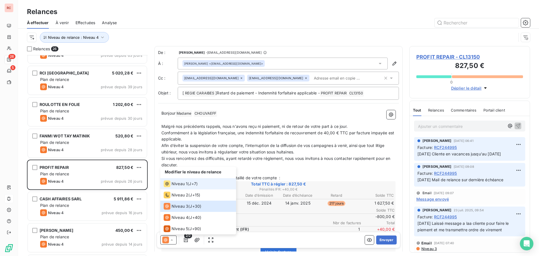
click at [180, 184] on span "Niveau 1" at bounding box center [180, 184] width 16 height 6
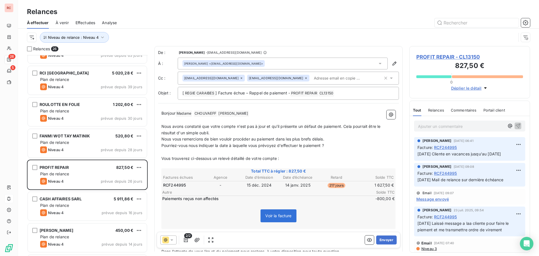
click at [174, 242] on icon at bounding box center [172, 240] width 6 height 6
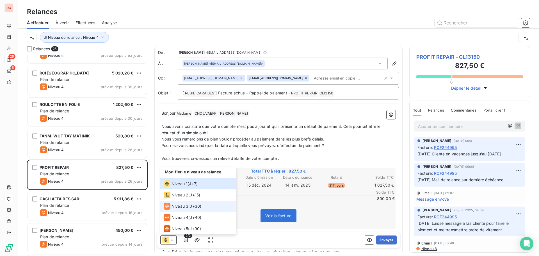
click at [180, 205] on span "Niveau 3" at bounding box center [180, 206] width 17 height 6
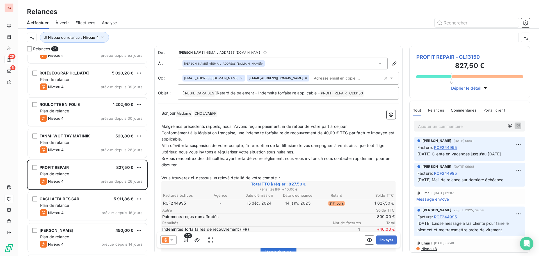
drag, startPoint x: 357, startPoint y: 127, endPoint x: 256, endPoint y: 130, distance: 101.4
click at [256, 130] on div "Bonjour Madame ﻿ CHOUVAEFF ﻿ ﻿ ﻿ Malgré nos précédents rappels, nous n'avons re…" at bounding box center [278, 260] width 234 height 300
click at [353, 128] on p "Malgré nos précédents rappels, nous n'avons reçu ni paiement, ni de retour de v…" at bounding box center [278, 126] width 234 height 6
drag, startPoint x: 353, startPoint y: 127, endPoint x: 163, endPoint y: 126, distance: 189.8
click at [163, 126] on p "Malgré nos précédents rappels, nous n'avons reçu ni paiement, ni de retour de v…" at bounding box center [278, 126] width 234 height 6
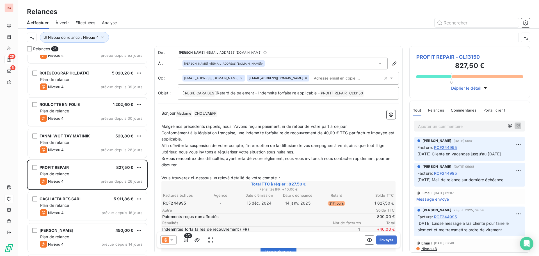
copy span "Malgré nos précédents rappels, nous n'avons reçu ni paiement, ni de retour de v…"
click at [164, 124] on span "Malgré nos précédents rappels, nous n'avons reçu ni paiement, ni de retour de v…" at bounding box center [254, 126] width 186 height 5
drag, startPoint x: 357, startPoint y: 125, endPoint x: 162, endPoint y: 129, distance: 194.7
click at [162, 129] on p "Malgré nos précédents rappels, nous n'avons reçu ni paiement, ni de retour de v…" at bounding box center [278, 126] width 234 height 6
copy span "Malgré nos précédents rappels, nous n'avons reçu ni paiement, ni de retour de v…"
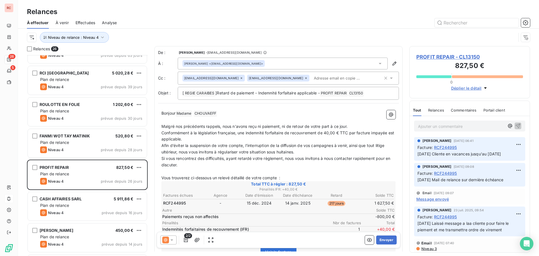
click at [175, 241] on div at bounding box center [168, 239] width 16 height 9
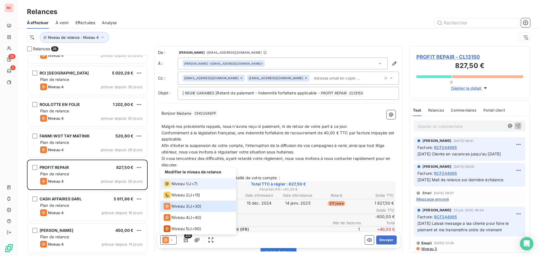
click at [185, 188] on li "Niveau 1 ( J+7 )" at bounding box center [198, 183] width 76 height 11
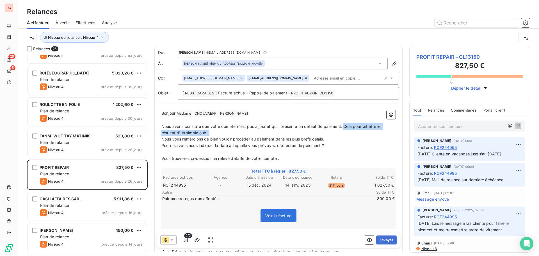
drag, startPoint x: 344, startPoint y: 126, endPoint x: 359, endPoint y: 132, distance: 16.1
click at [359, 132] on p "Nous avons constaté que votre compte n'est pas à jour et qu'il présente un défa…" at bounding box center [278, 129] width 234 height 13
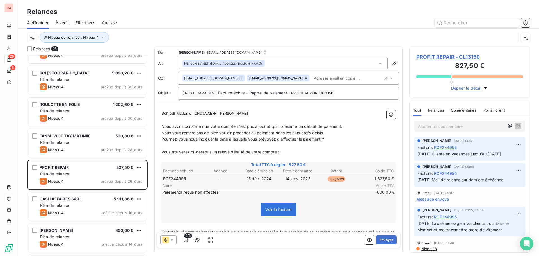
click at [162, 126] on span "Nous avons constaté que votre compte n'est pas à jour et qu'il présente un défa…" at bounding box center [251, 126] width 181 height 5
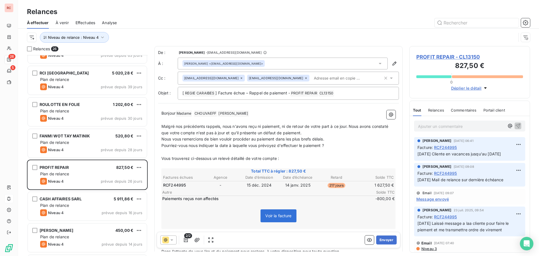
drag, startPoint x: 350, startPoint y: 128, endPoint x: 361, endPoint y: 131, distance: 11.2
click at [361, 131] on p "Malgré nos précédents rappels, nous n'avons reçu ni paiement, ni de retour de v…" at bounding box center [278, 129] width 234 height 13
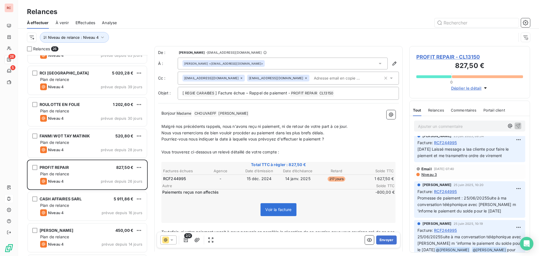
scroll to position [84, 0]
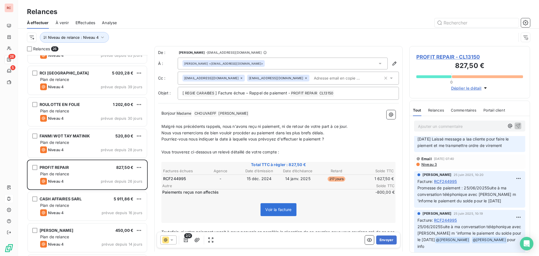
click at [426, 165] on span "Niveau 3" at bounding box center [429, 164] width 16 height 4
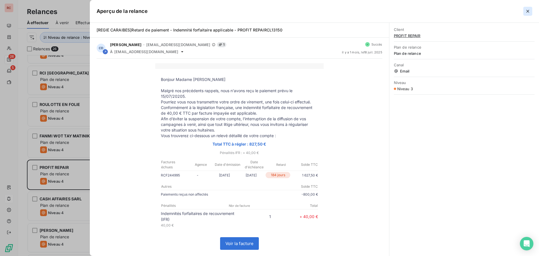
click at [526, 13] on icon "button" at bounding box center [528, 11] width 6 height 6
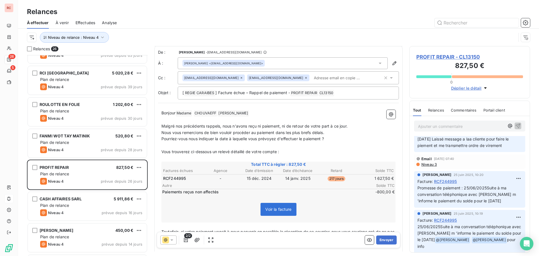
scroll to position [0, 0]
click at [388, 240] on button "Envoyer" at bounding box center [386, 239] width 21 height 9
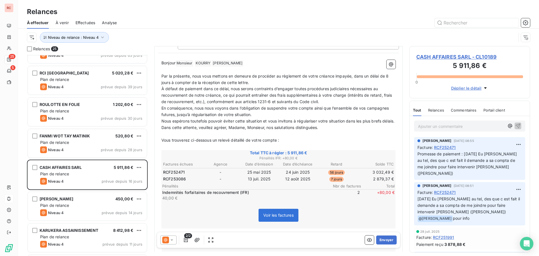
scroll to position [85, 0]
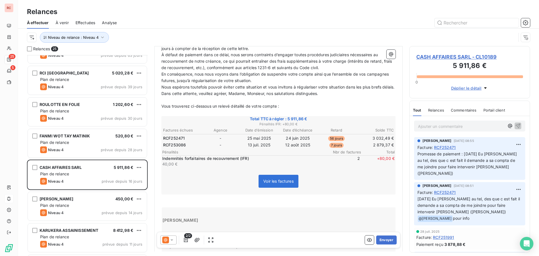
click at [445, 57] on span "CASH AFFAIRES SARL - CL10189" at bounding box center [469, 57] width 107 height 8
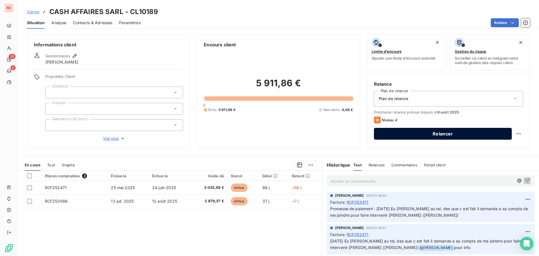
click at [445, 135] on button "Relancer" at bounding box center [443, 134] width 138 height 12
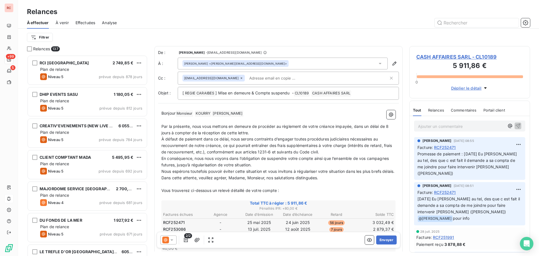
scroll to position [197, 117]
click at [171, 241] on icon at bounding box center [172, 240] width 6 height 6
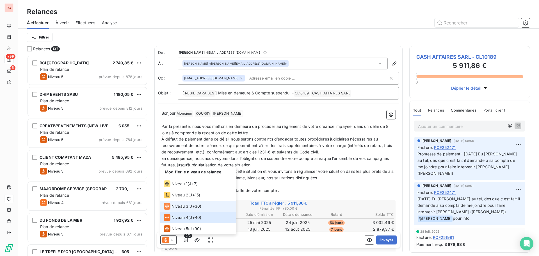
click at [172, 204] on span "Niveau 3" at bounding box center [180, 206] width 17 height 6
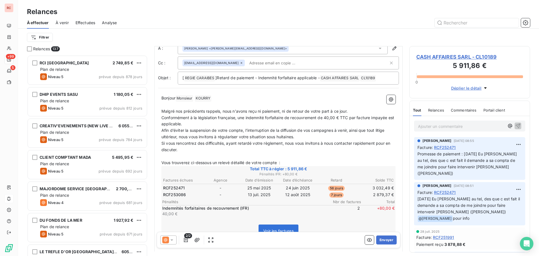
scroll to position [28, 0]
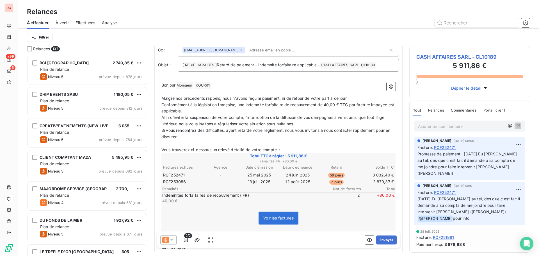
click at [204, 220] on div "Voir les factures" at bounding box center [278, 219] width 233 height 24
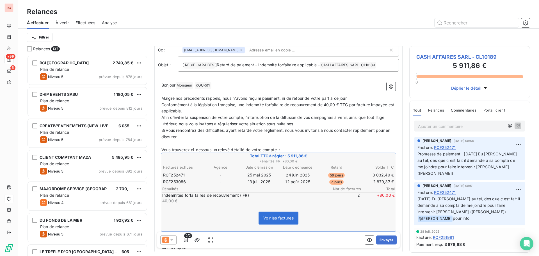
click at [347, 19] on div at bounding box center [327, 22] width 407 height 9
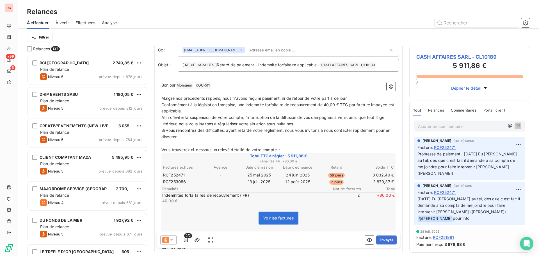
click at [173, 238] on icon at bounding box center [172, 240] width 6 height 6
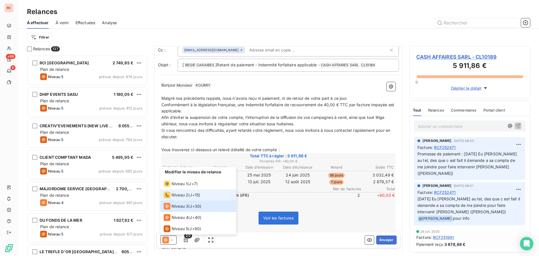
click at [182, 194] on span "Niveau 2" at bounding box center [180, 195] width 17 height 6
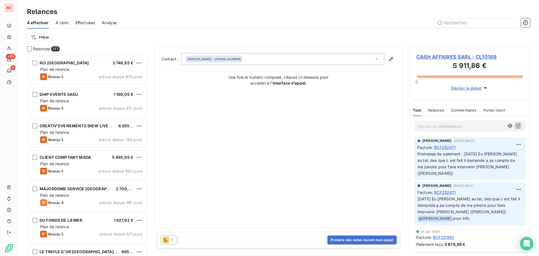
click at [438, 56] on span "CASH AFFAIRES SARL - CL10189" at bounding box center [469, 57] width 107 height 8
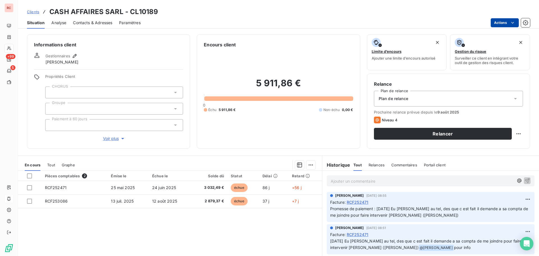
click at [505, 20] on html "RC +99 5 Clients CASH AFFAIRES SARL - CL10189 Situation Analyse Contacts & Adre…" at bounding box center [269, 128] width 539 height 256
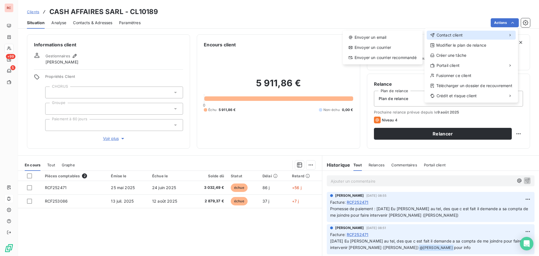
click at [448, 34] on span "Contact client" at bounding box center [450, 35] width 26 height 6
click at [374, 35] on div "Envoyer un email" at bounding box center [382, 37] width 75 height 9
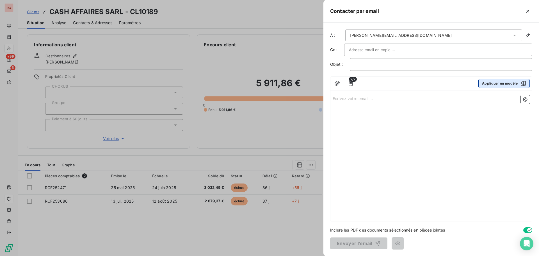
click at [490, 85] on button "Appliquer un modèle" at bounding box center [504, 83] width 51 height 9
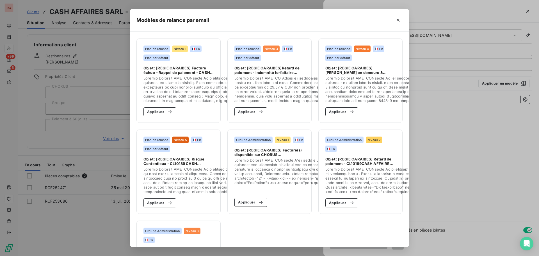
click at [184, 86] on span at bounding box center [232, 89] width 176 height 27
click at [163, 115] on button "Appliquer" at bounding box center [160, 111] width 33 height 9
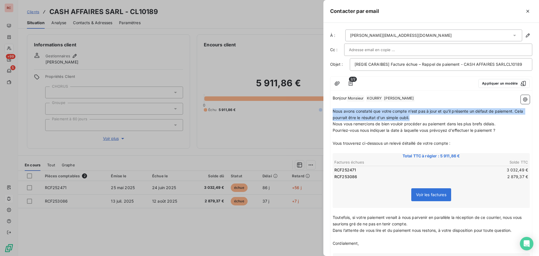
drag, startPoint x: 414, startPoint y: 116, endPoint x: 329, endPoint y: 113, distance: 85.7
click at [329, 113] on div "À : franck.kourry@orange.fr Cc : Objet : [REGIE CARAIBES] Facture échue – Rappe…" at bounding box center [432, 139] width 216 height 233
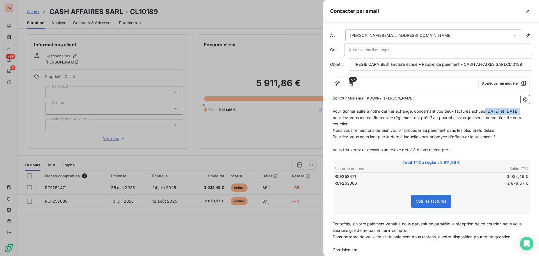
drag, startPoint x: 487, startPoint y: 112, endPoint x: 519, endPoint y: 111, distance: 32.3
click at [519, 111] on span "Pour donner suite à notre dernier échange, concernant vos deux factures échues …" at bounding box center [428, 118] width 191 height 18
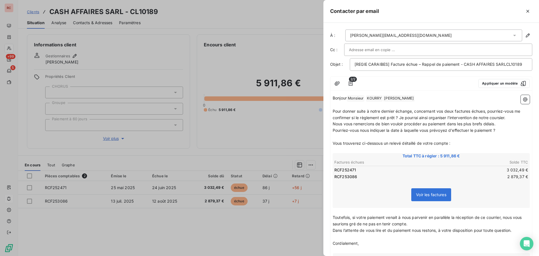
drag, startPoint x: 507, startPoint y: 124, endPoint x: 333, endPoint y: 130, distance: 174.2
click at [333, 130] on div "Bonjour Monsieur ﻿ KOURRY ﻿ ﻿ Franck ﻿ ﻿ ﻿ Pour donner suite à notre dernier éc…" at bounding box center [431, 224] width 197 height 258
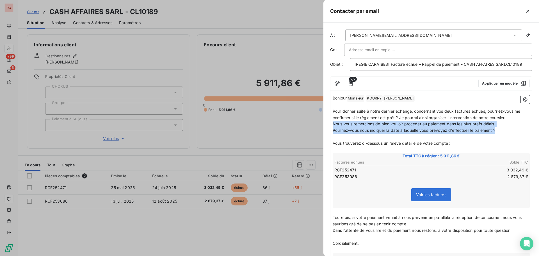
drag, startPoint x: 489, startPoint y: 131, endPoint x: 334, endPoint y: 124, distance: 155.1
click at [334, 124] on div "Bonjour Monsieur ﻿ KOURRY ﻿ ﻿ Franck ﻿ ﻿ ﻿ Pour donner suite à notre dernier éc…" at bounding box center [431, 224] width 197 height 258
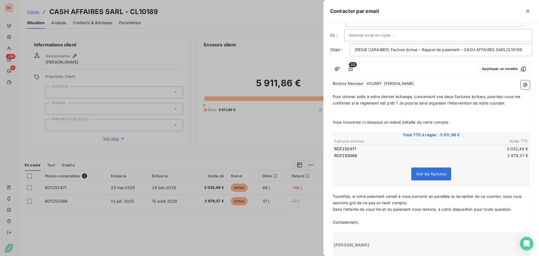
scroll to position [28, 0]
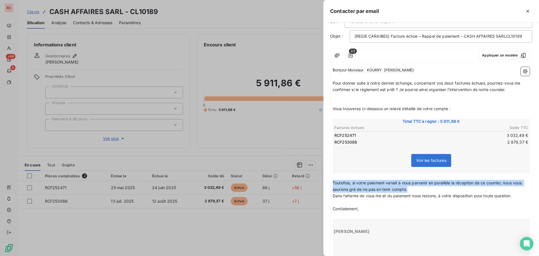
drag, startPoint x: 415, startPoint y: 191, endPoint x: 333, endPoint y: 186, distance: 82.4
click at [333, 186] on p "Toutefois, si votre paiement venait à nous parvenir en parallèle la réception d…" at bounding box center [431, 186] width 197 height 13
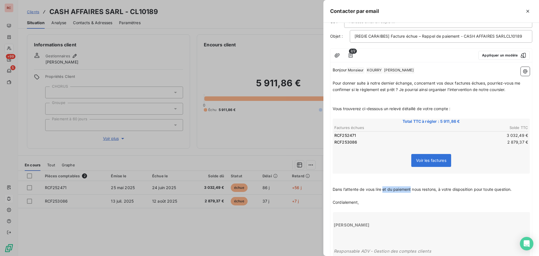
drag, startPoint x: 411, startPoint y: 189, endPoint x: 383, endPoint y: 190, distance: 28.1
click at [383, 190] on span "Dans l’attente de vous lire et du paiement nous restons, à votre disposition po…" at bounding box center [422, 189] width 179 height 5
click at [409, 191] on span "Dans l’attente de vous lire, nous restons, à votre disposition pour toute quest…" at bounding box center [408, 189] width 151 height 5
click at [353, 101] on p "﻿" at bounding box center [431, 102] width 197 height 6
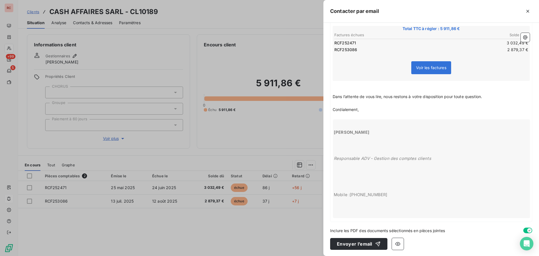
scroll to position [115, 0]
click at [354, 243] on button "Envoyer l’email" at bounding box center [358, 243] width 57 height 12
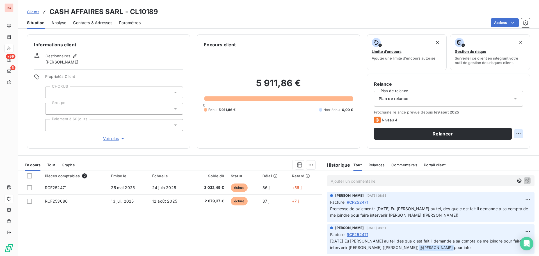
click at [513, 133] on html "RC +99 5 Clients CASH AFFAIRES SARL - CL10189 Situation Analyse Contacts & Adre…" at bounding box center [269, 128] width 539 height 256
click at [257, 219] on html "RC +99 5 Clients CASH AFFAIRES SARL - CL10189 Situation Analyse Contacts & Adre…" at bounding box center [269, 128] width 539 height 256
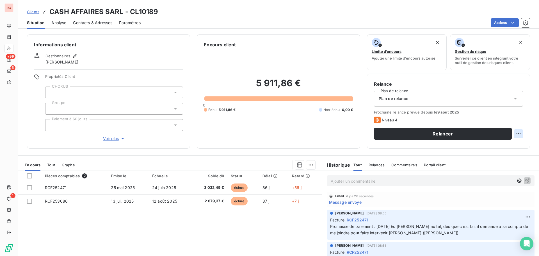
click at [515, 133] on html "RC +99 5 1 Clients CASH AFFAIRES SARL - CL10189 Situation Analyse Contacts & Ad…" at bounding box center [269, 128] width 539 height 256
click at [494, 146] on div "Replanifier cette action" at bounding box center [491, 146] width 50 height 9
select select "7"
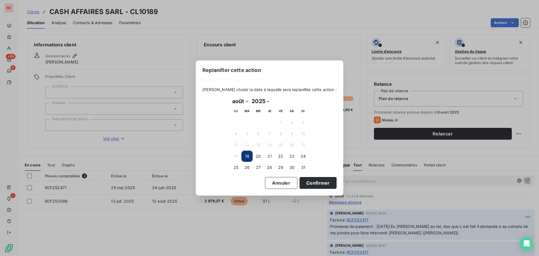
click at [235, 226] on div "Replanifier cette action Veuillez choisir la date à laquelle sera replanifée ce…" at bounding box center [269, 128] width 539 height 256
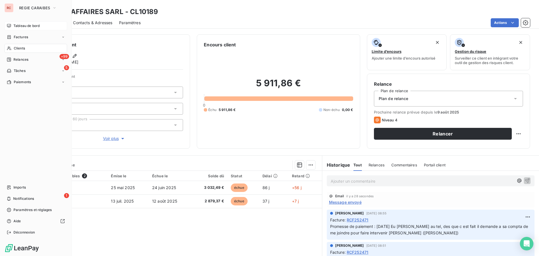
click at [37, 24] on span "Tableau de bord" at bounding box center [26, 25] width 26 height 5
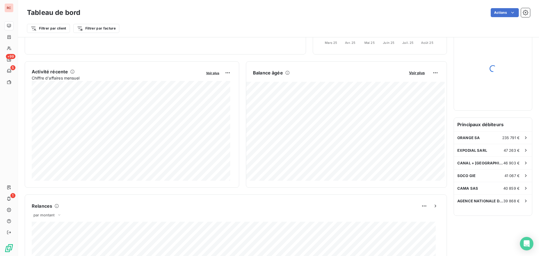
scroll to position [197, 0]
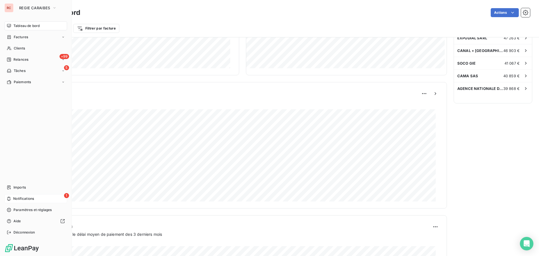
click at [27, 202] on div "1 Notifications" at bounding box center [35, 198] width 63 height 9
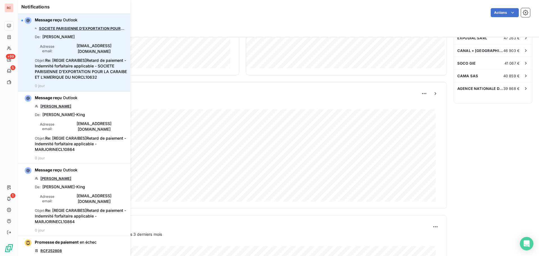
click at [75, 29] on link "SOCIETE PARISIENNE D'EXPORTATION POUR LA CARAIBE ET L'AMERIQUE DU NOR" at bounding box center [82, 28] width 86 height 4
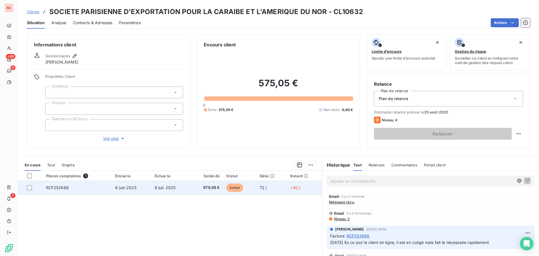
click at [90, 185] on td "RCF252668" at bounding box center [77, 187] width 69 height 13
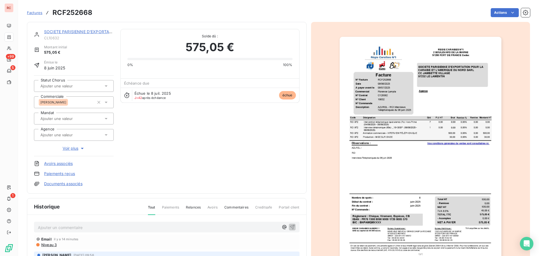
click at [67, 227] on p "Ajouter un commentaire ﻿" at bounding box center [158, 227] width 241 height 7
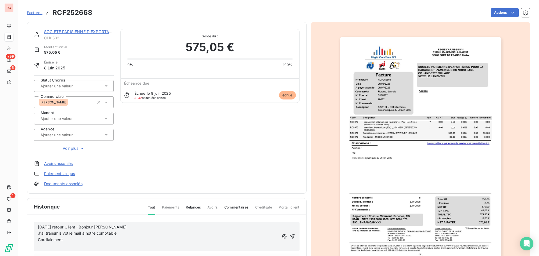
click at [38, 239] on span "Cordialement" at bounding box center [50, 239] width 25 height 5
click at [38, 233] on span "J'ai transmis votre mail à notre comptable Cordialement" at bounding box center [90, 233] width 105 height 5
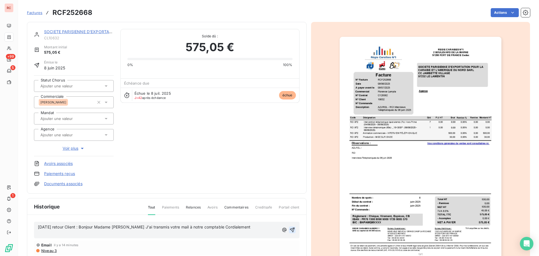
click at [290, 232] on icon "button" at bounding box center [293, 230] width 6 height 6
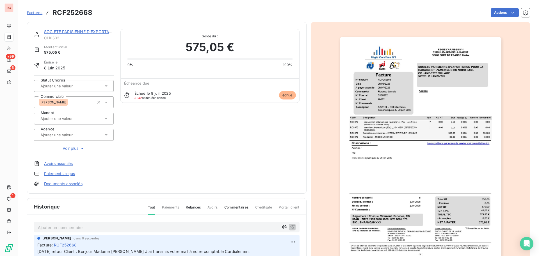
click at [78, 33] on link "SOCIETE PARISIENNE D'EXPORTATION POUR LA CARAIBE ET L'AMERIQUE DU NOR" at bounding box center [124, 31] width 160 height 5
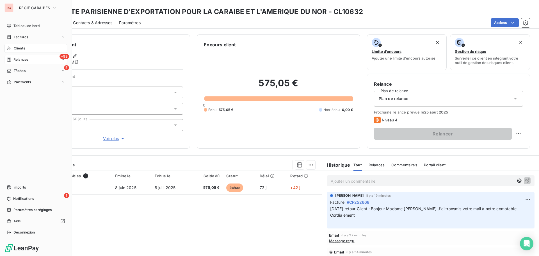
click at [24, 58] on span "Relances" at bounding box center [20, 59] width 15 height 5
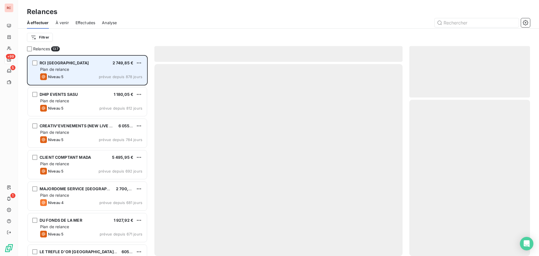
scroll to position [197, 117]
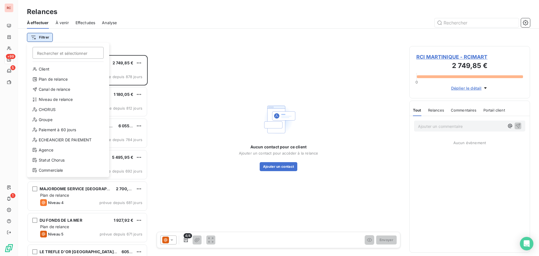
click at [48, 38] on html "RC +99 5 1 Relances À effectuer À venir Effectuées Analyse Filtrer Rechercher e…" at bounding box center [269, 128] width 539 height 256
click at [46, 98] on div "Niveau de relance" at bounding box center [68, 99] width 78 height 9
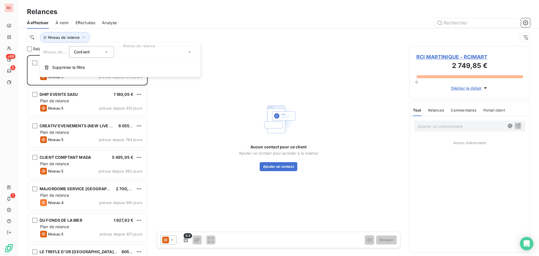
click at [187, 54] on div at bounding box center [156, 52] width 81 height 12
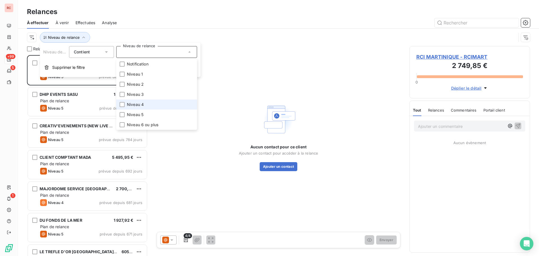
click at [137, 102] on span "Niveau 4" at bounding box center [135, 105] width 17 height 6
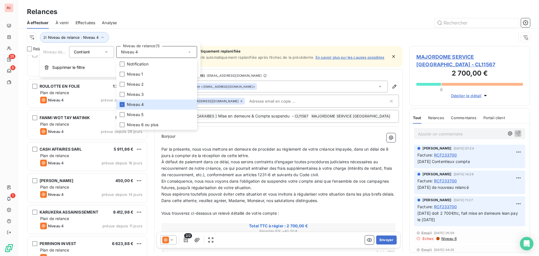
scroll to position [113, 0]
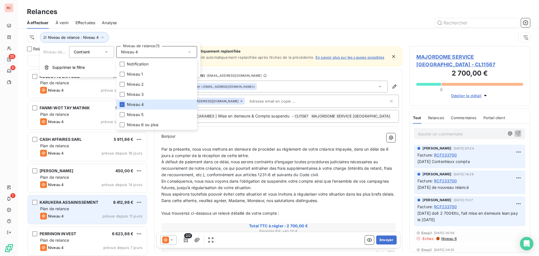
click at [72, 209] on div "Plan de relance" at bounding box center [91, 209] width 102 height 6
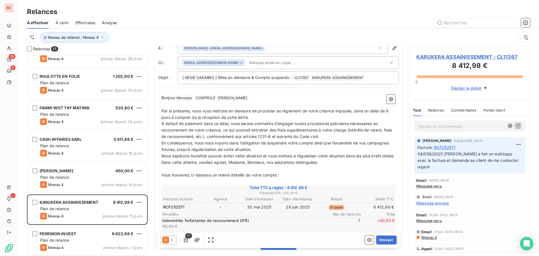
scroll to position [56, 0]
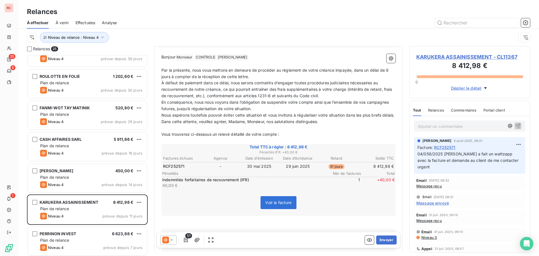
click at [425, 235] on span "Niveau 3" at bounding box center [429, 237] width 16 height 4
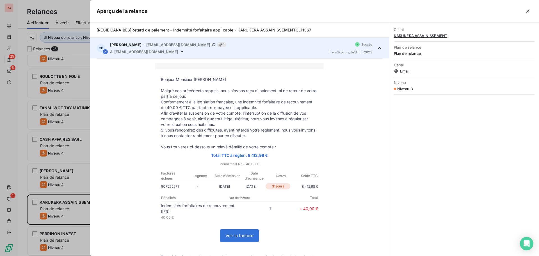
click at [56, 204] on div at bounding box center [269, 128] width 539 height 256
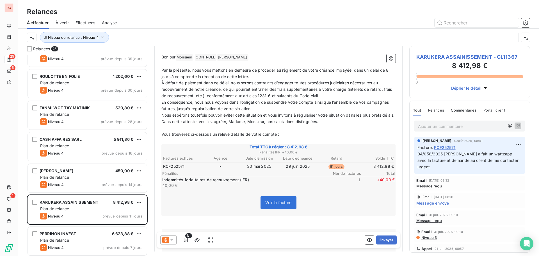
click at [440, 59] on span "KARUKERA ASSAINISSEMENT - CL11367" at bounding box center [469, 57] width 107 height 8
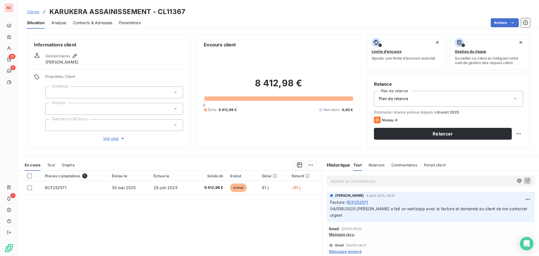
scroll to position [28, 0]
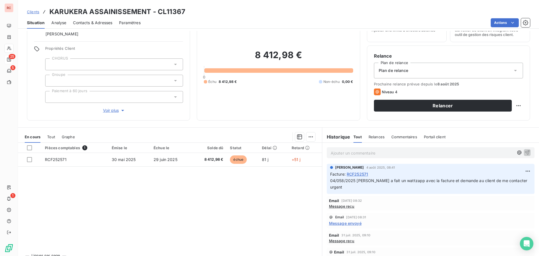
click at [341, 204] on span "Message reçu" at bounding box center [342, 206] width 26 height 4
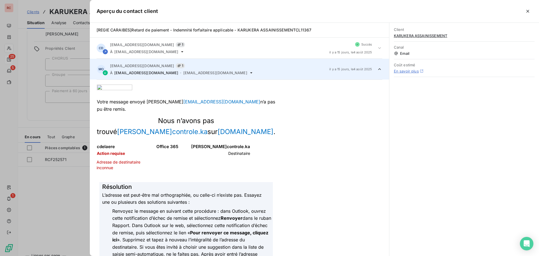
click at [67, 207] on div at bounding box center [269, 128] width 539 height 256
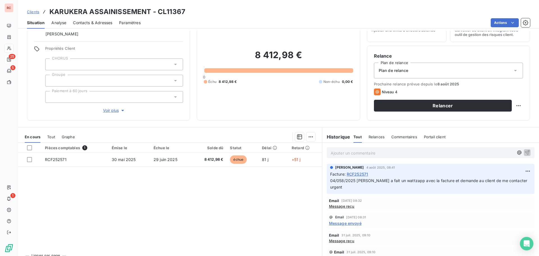
click at [97, 23] on span "Contacts & Adresses" at bounding box center [92, 23] width 39 height 6
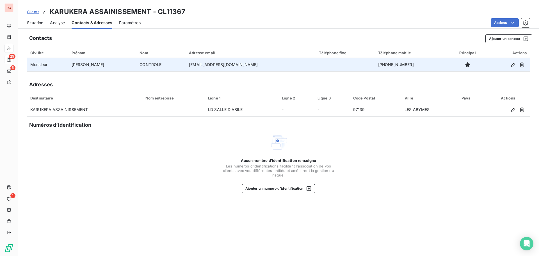
click at [82, 69] on td "[PERSON_NAME]" at bounding box center [102, 64] width 68 height 13
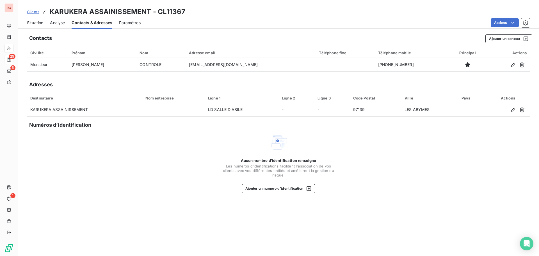
click at [39, 25] on span "Situation" at bounding box center [35, 23] width 16 height 6
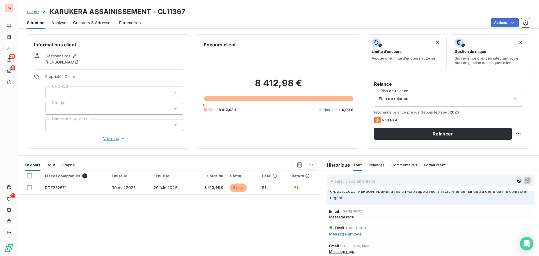
scroll to position [35, 0]
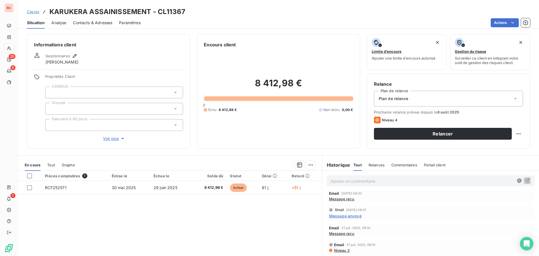
click at [350, 213] on span "Message envoyé" at bounding box center [345, 216] width 33 height 6
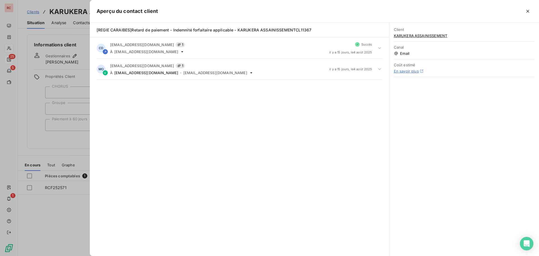
click at [75, 209] on div at bounding box center [269, 128] width 539 height 256
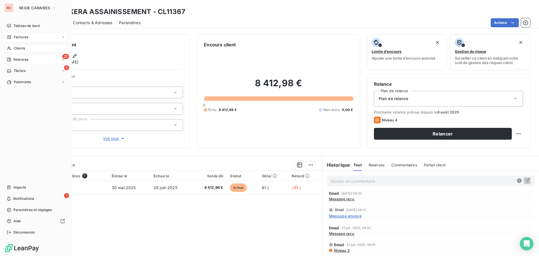
click at [26, 37] on span "Factures" at bounding box center [21, 37] width 14 height 5
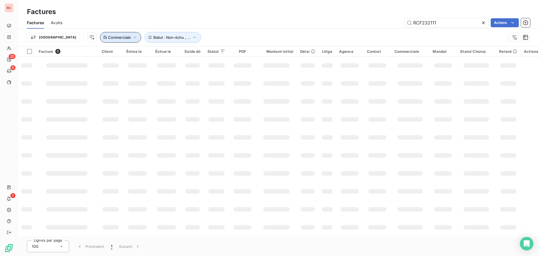
click at [132, 37] on icon "button" at bounding box center [135, 38] width 6 height 6
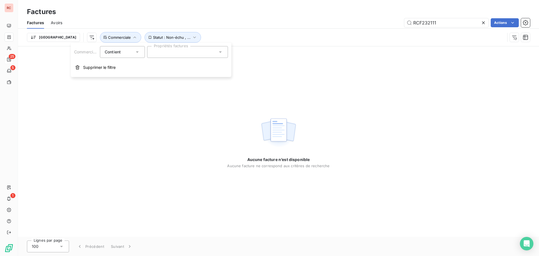
click at [138, 52] on icon at bounding box center [137, 51] width 3 height 1
click at [141, 53] on div "Contient" at bounding box center [122, 52] width 45 height 12
click at [190, 55] on div at bounding box center [187, 52] width 81 height 12
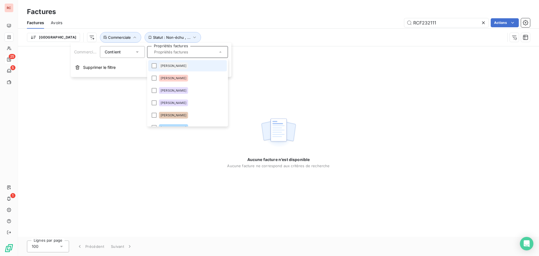
click at [184, 52] on input "text" at bounding box center [185, 51] width 66 height 5
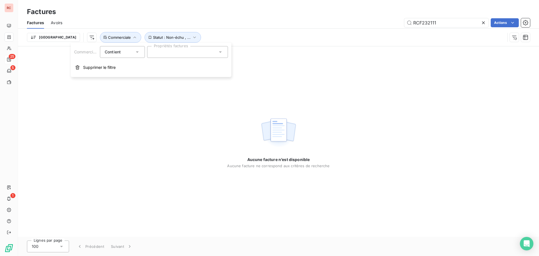
click at [184, 52] on div at bounding box center [187, 52] width 81 height 12
type input "van"
click at [178, 64] on span "[PERSON_NAME]" at bounding box center [174, 65] width 26 height 3
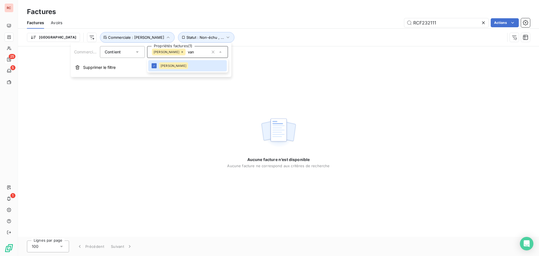
click at [482, 24] on icon at bounding box center [484, 23] width 6 height 6
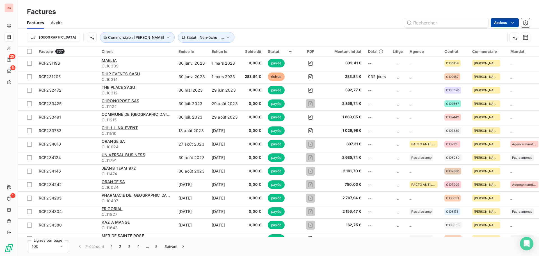
click at [510, 24] on html "RC 25 5 1 Factures Factures Avoirs Actions Trier Statut : Non-échu , ... Commer…" at bounding box center [269, 128] width 539 height 256
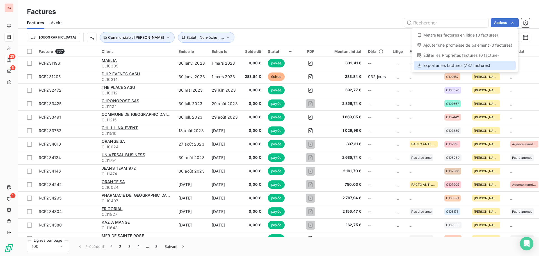
click at [472, 67] on div "Exporter les factures (737 factures)" at bounding box center [465, 65] width 102 height 9
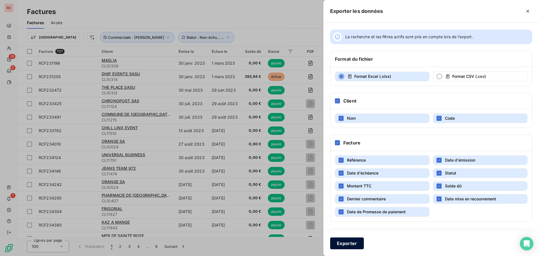
click at [347, 243] on button "Exporter" at bounding box center [347, 243] width 34 height 12
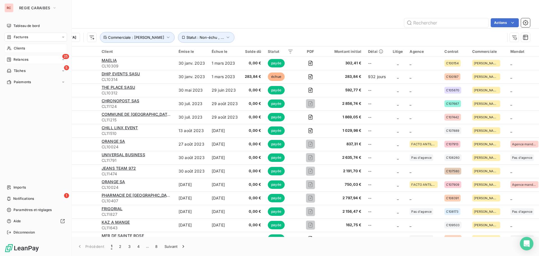
click at [17, 48] on span "Clients" at bounding box center [19, 48] width 11 height 5
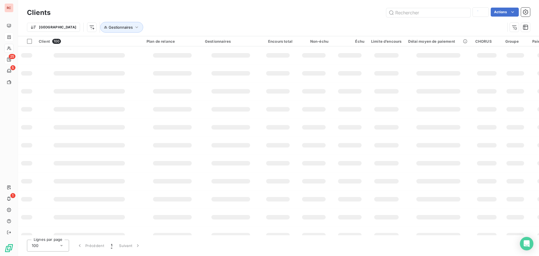
type input "PAFALA"
type input "10376"
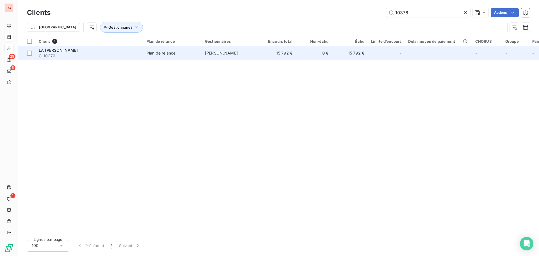
click at [137, 51] on div "LA [PERSON_NAME]" at bounding box center [89, 50] width 101 height 6
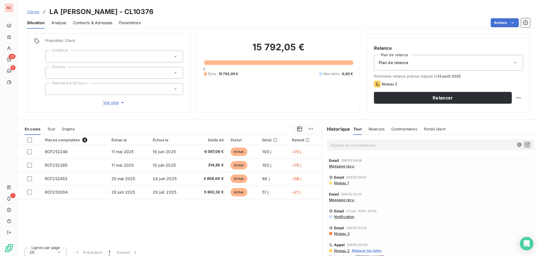
scroll to position [40, 0]
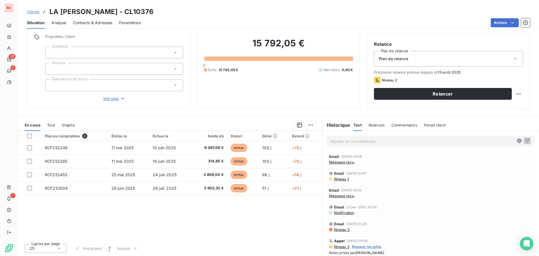
click at [348, 163] on span "Message reçu" at bounding box center [342, 162] width 26 height 4
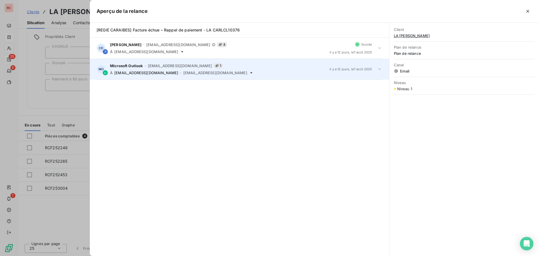
click at [380, 67] on icon at bounding box center [380, 69] width 6 height 6
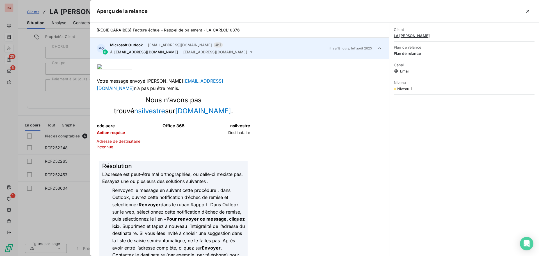
scroll to position [21, 0]
click at [62, 212] on div at bounding box center [269, 128] width 539 height 256
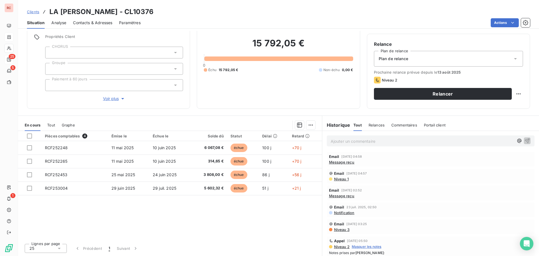
click at [98, 25] on span "Contacts & Adresses" at bounding box center [92, 23] width 39 height 6
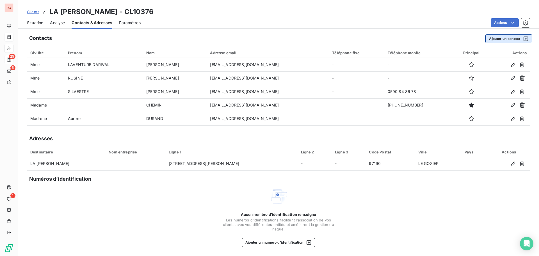
click at [506, 39] on button "Ajouter un contact" at bounding box center [509, 38] width 47 height 9
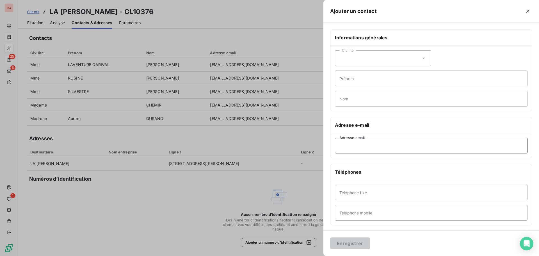
click at [357, 147] on input "Adresse email" at bounding box center [431, 146] width 193 height 16
paste input "[EMAIL_ADDRESS][DOMAIN_NAME]"
type input "[EMAIL_ADDRESS][DOMAIN_NAME]"
click at [356, 244] on button "Enregistrer" at bounding box center [350, 243] width 40 height 12
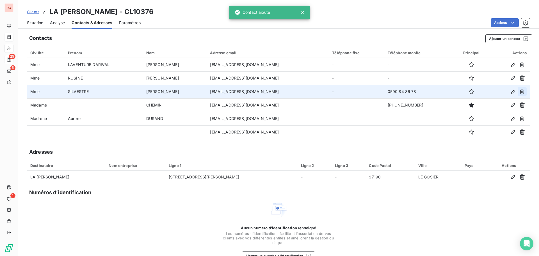
click at [520, 90] on icon "button" at bounding box center [522, 91] width 5 height 5
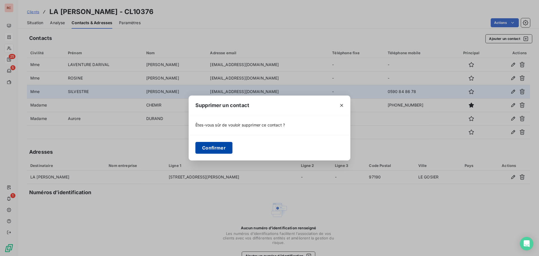
click at [226, 147] on button "Confirmer" at bounding box center [213, 148] width 37 height 12
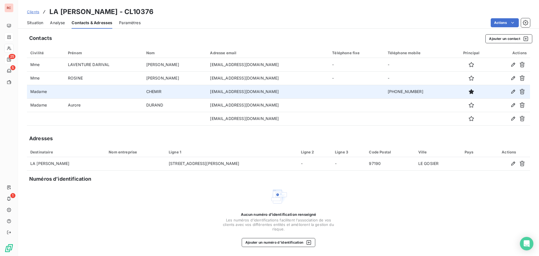
click at [31, 22] on span "Situation" at bounding box center [35, 23] width 16 height 6
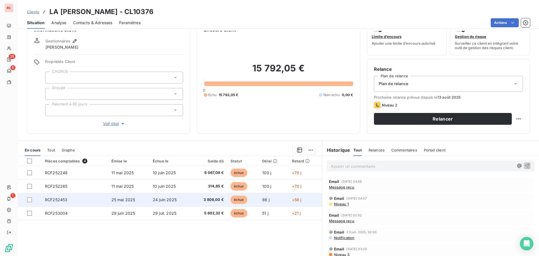
scroll to position [28, 0]
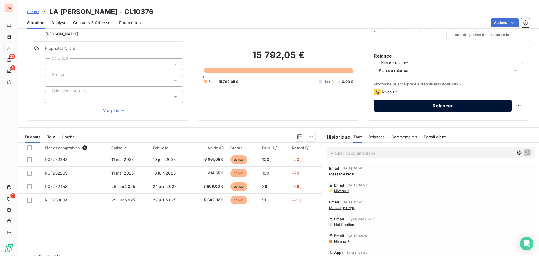
click at [406, 105] on button "Relancer" at bounding box center [443, 106] width 138 height 12
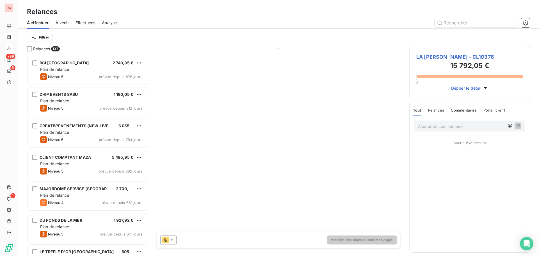
scroll to position [197, 117]
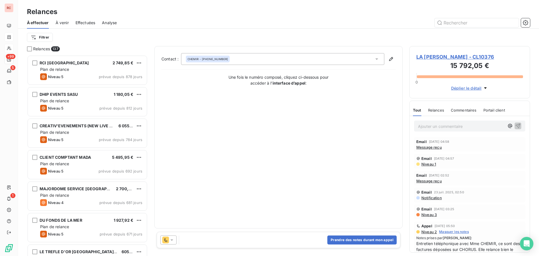
click at [176, 242] on div at bounding box center [168, 239] width 16 height 9
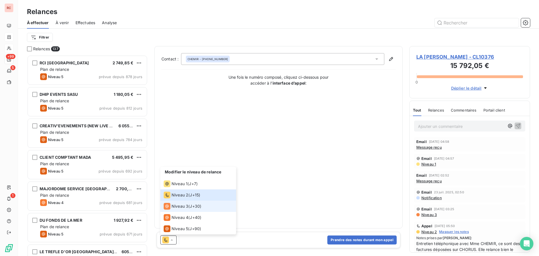
click at [190, 207] on div "Niveau 3 ( J+30 )" at bounding box center [183, 206] width 38 height 7
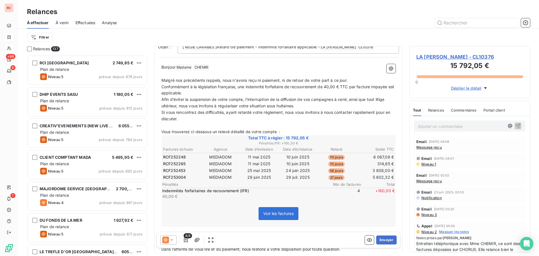
scroll to position [56, 0]
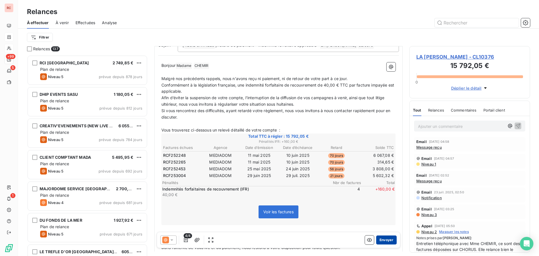
click at [387, 241] on button "Envoyer" at bounding box center [386, 239] width 21 height 9
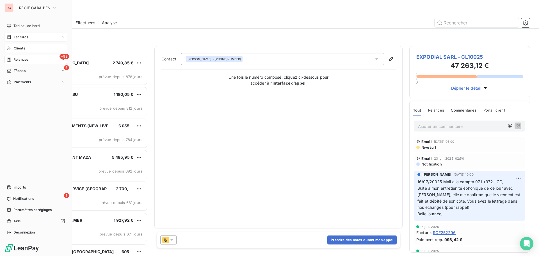
click at [21, 50] on span "Clients" at bounding box center [19, 48] width 11 height 5
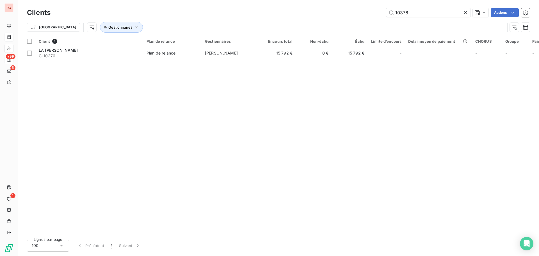
drag, startPoint x: 415, startPoint y: 11, endPoint x: 366, endPoint y: 10, distance: 49.2
click at [366, 10] on div "10376 Actions" at bounding box center [293, 12] width 473 height 9
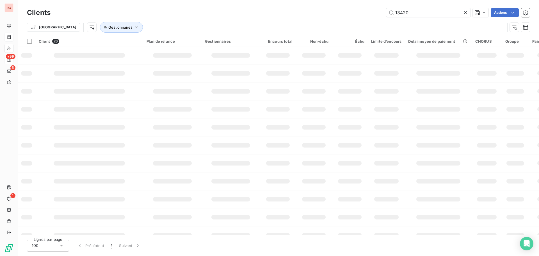
type input "13420"
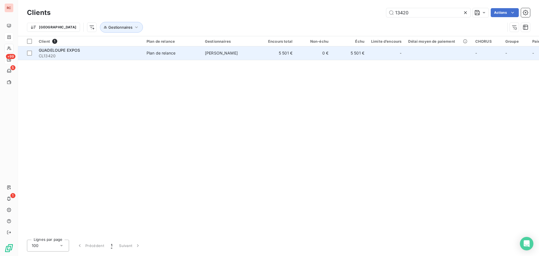
click at [190, 55] on span "Plan de relance" at bounding box center [173, 53] width 52 height 6
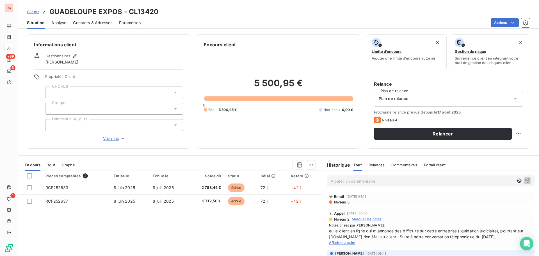
click at [343, 202] on span "Niveau 3" at bounding box center [342, 202] width 16 height 4
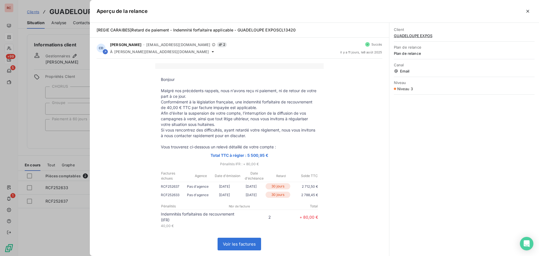
click at [58, 231] on div at bounding box center [269, 128] width 539 height 256
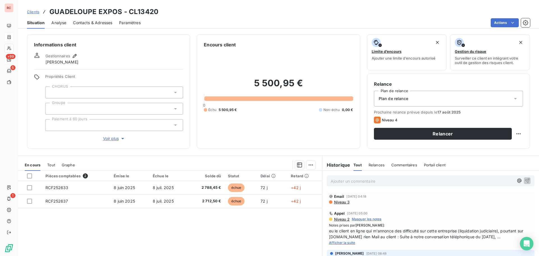
click at [97, 26] on div "Contacts & Adresses" at bounding box center [92, 23] width 39 height 12
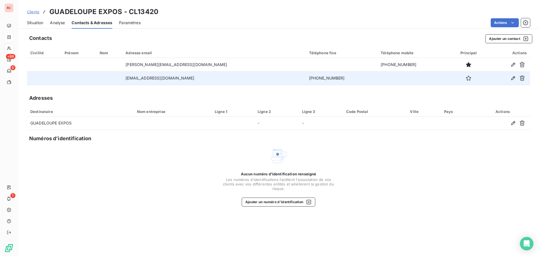
drag, startPoint x: 202, startPoint y: 80, endPoint x: 127, endPoint y: 81, distance: 74.1
click at [127, 81] on tr "[EMAIL_ADDRESS][DOMAIN_NAME] [PHONE_NUMBER]" at bounding box center [278, 77] width 503 height 13
copy tr "[EMAIL_ADDRESS][DOMAIN_NAME]"
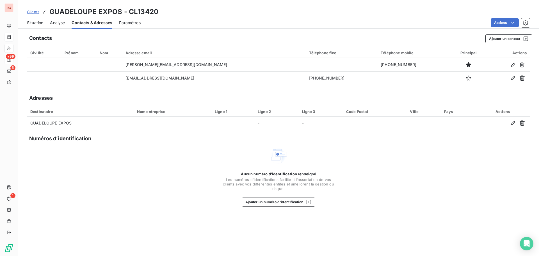
click at [37, 23] on span "Situation" at bounding box center [35, 23] width 16 height 6
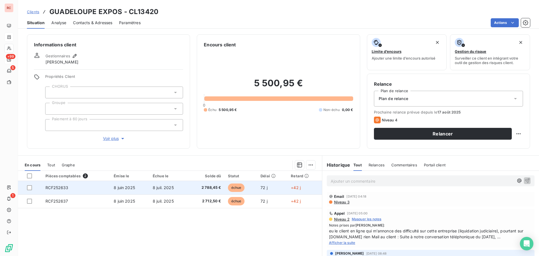
click at [156, 186] on span "8 juil. 2025" at bounding box center [163, 187] width 21 height 5
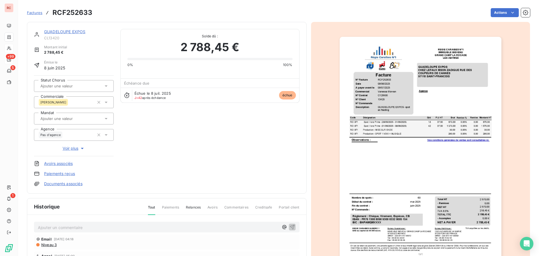
click at [69, 231] on div "Ajouter un commentaire ﻿" at bounding box center [167, 227] width 266 height 11
click at [66, 225] on p "Ajouter un commentaire ﻿" at bounding box center [158, 227] width 241 height 7
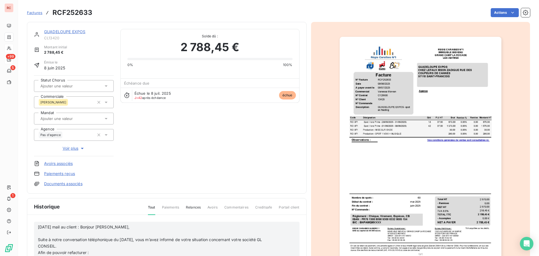
click at [41, 234] on p "﻿" at bounding box center [158, 233] width 241 height 6
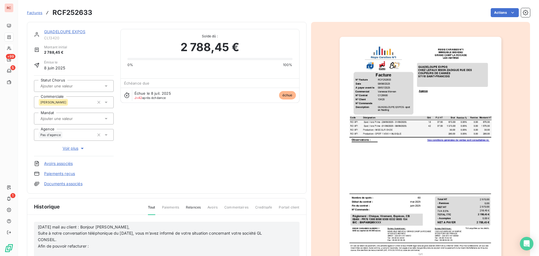
click at [38, 231] on span "Suite à notre conversation téléphonique du [DATE], vous m’avez informé de votre…" at bounding box center [151, 236] width 226 height 11
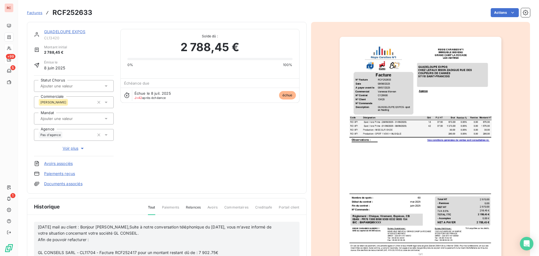
click at [42, 248] on p "﻿" at bounding box center [159, 246] width 243 height 6
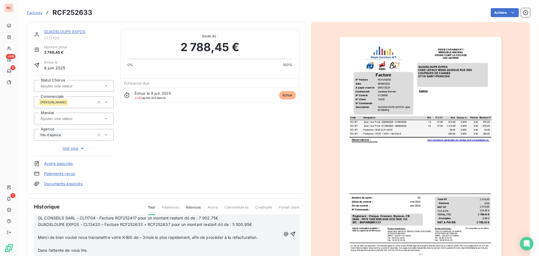
click at [46, 233] on p "﻿" at bounding box center [159, 231] width 243 height 6
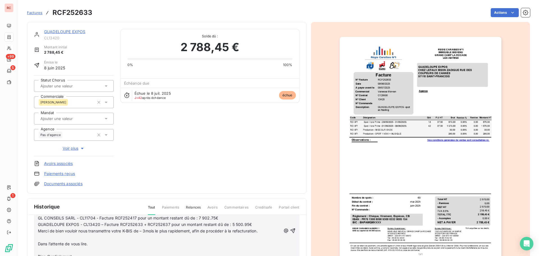
click at [44, 235] on p "﻿" at bounding box center [159, 237] width 243 height 6
click at [40, 244] on p "﻿" at bounding box center [159, 244] width 243 height 6
click at [92, 240] on p "Dans l’attente de vous lire." at bounding box center [159, 237] width 243 height 6
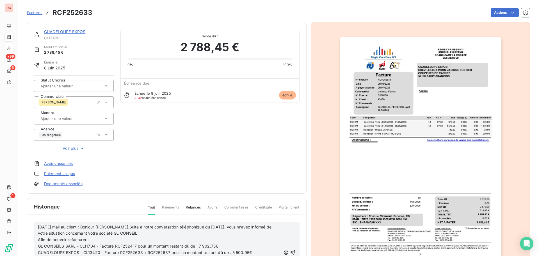
click at [129, 228] on span "[DATE] mail au client : Bonjour [PERSON_NAME],Suite à notre conversation téléph…" at bounding box center [155, 229] width 235 height 11
click at [290, 251] on icon "button" at bounding box center [293, 253] width 6 height 6
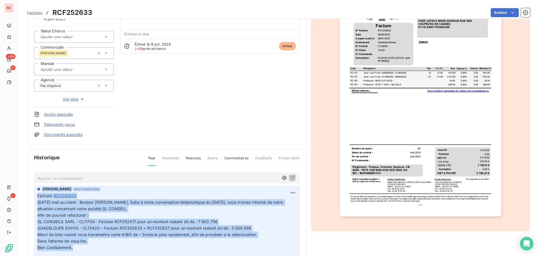
scroll to position [50, 0]
drag, startPoint x: 71, startPoint y: 240, endPoint x: 123, endPoint y: 230, distance: 53.2
click at [123, 230] on p "[DATE] mail au client : Bonjour [PERSON_NAME], Suite à notre conversation télép…" at bounding box center [166, 228] width 259 height 58
click at [84, 246] on p "[DATE] mail au client : Bonjour [PERSON_NAME], Suite à notre conversation télép…" at bounding box center [166, 228] width 259 height 58
drag, startPoint x: 74, startPoint y: 248, endPoint x: 36, endPoint y: 204, distance: 57.9
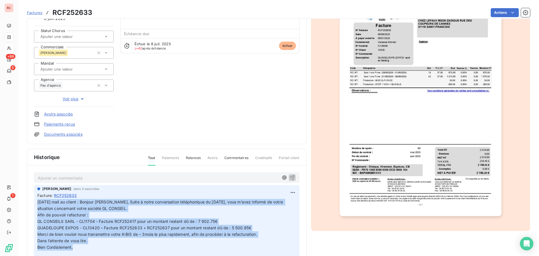
click at [36, 204] on div "[PERSON_NAME] dans 0 secondes Facture : RCF252633 [DATE] mail au client : Bonjo…" at bounding box center [167, 222] width 266 height 75
copy p "[DATE] mail au client : Bonjour [PERSON_NAME], Suite à notre conversation télép…"
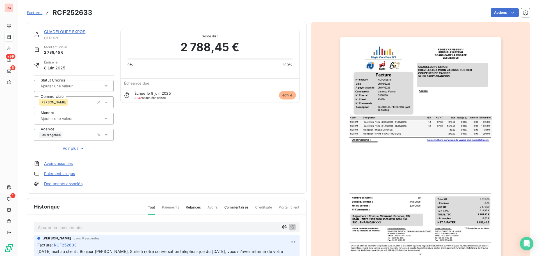
click at [56, 31] on link "GUADELOUPE EXPOS" at bounding box center [64, 31] width 41 height 5
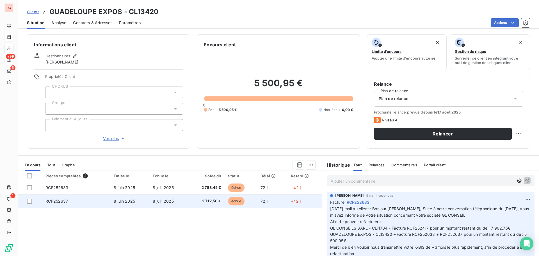
click at [73, 201] on td "RCF252637" at bounding box center [76, 200] width 68 height 13
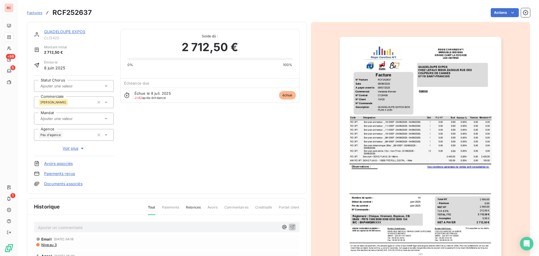
click at [61, 229] on p "Ajouter un commentaire ﻿" at bounding box center [158, 227] width 241 height 7
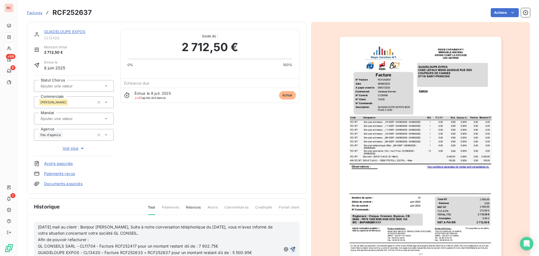
click at [290, 249] on icon "button" at bounding box center [292, 249] width 5 height 5
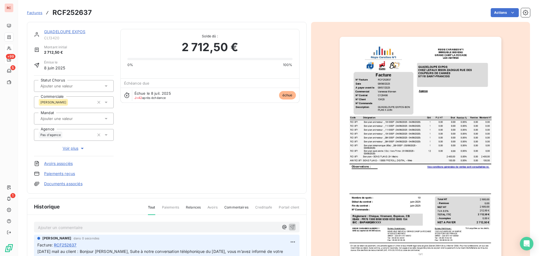
click at [64, 226] on p "Ajouter un commentaire ﻿" at bounding box center [158, 227] width 241 height 7
drag, startPoint x: 175, startPoint y: 225, endPoint x: 36, endPoint y: 226, distance: 138.4
click at [36, 226] on div "[DATE] Demande relance a [PERSON_NAME] (vacances pour moi)" at bounding box center [167, 227] width 266 height 10
click at [183, 226] on p "[DATE] Demande relance a [PERSON_NAME] (vacances pour moi)" at bounding box center [158, 227] width 241 height 6
click at [170, 227] on p "[DATE] Demande relance a [PERSON_NAME] (vacances pour moi)" at bounding box center [158, 227] width 241 height 6
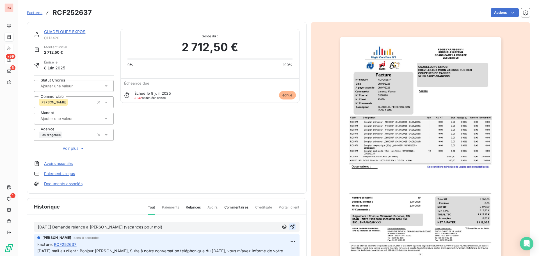
drag, startPoint x: 170, startPoint y: 227, endPoint x: 38, endPoint y: 217, distance: 132.1
click at [181, 228] on p "[DATE] Demande relance a [PERSON_NAME] (vacances pour moi)" at bounding box center [158, 227] width 241 height 6
click at [290, 225] on icon "button" at bounding box center [292, 226] width 5 height 5
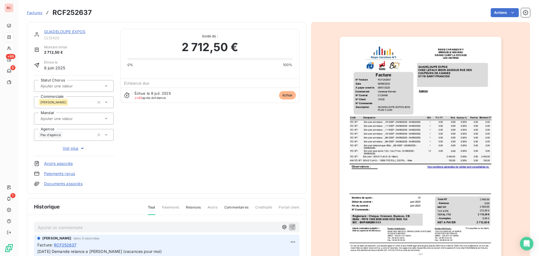
click at [201, 176] on div "GUADELOUPE EXPOS CL13420 Montant initial 2 712,50 € Émise le [DATE] Statut Chor…" at bounding box center [167, 108] width 266 height 158
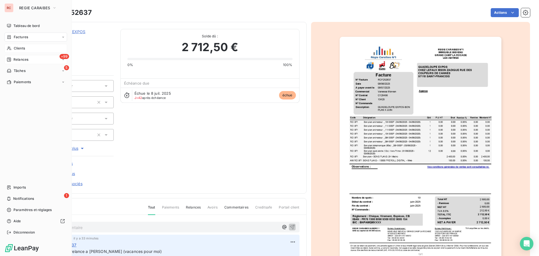
click at [17, 59] on span "Relances" at bounding box center [20, 59] width 15 height 5
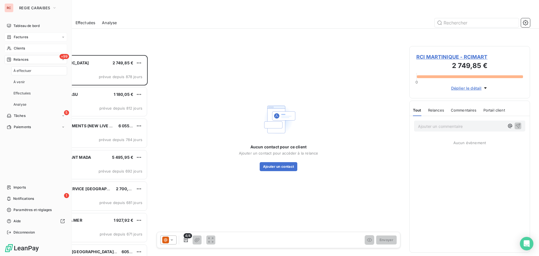
scroll to position [197, 117]
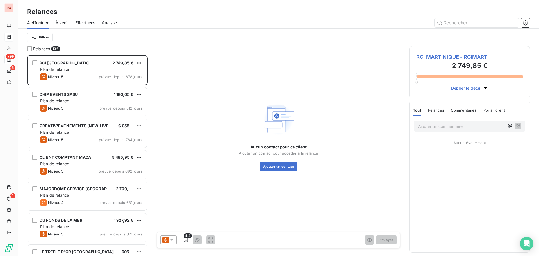
click at [346, 161] on div "Aucun contact pour ce client Ajouter un contact pour accéder à la relance Ajout…" at bounding box center [278, 136] width 248 height 180
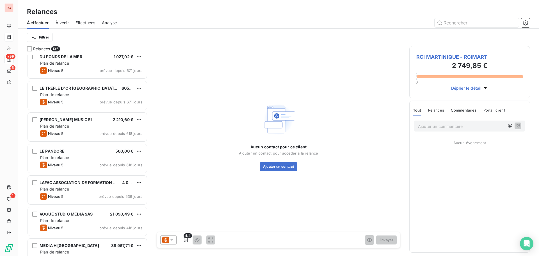
scroll to position [197, 0]
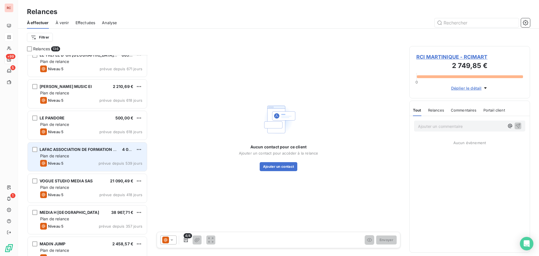
click at [100, 163] on span "prévue depuis 539 jours" at bounding box center [121, 163] width 44 height 4
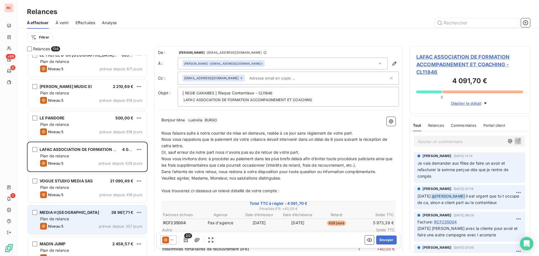
click at [92, 225] on div "Niveau 5 prévue depuis 357 jours" at bounding box center [91, 226] width 102 height 7
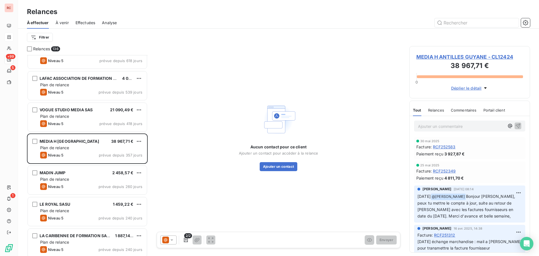
scroll to position [281, 0]
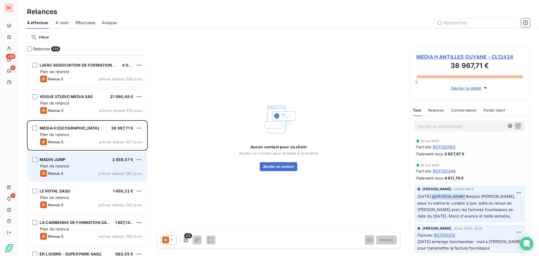
click at [92, 162] on div "MADIN JUMP 2 458,57 € Plan de relance Niveau 5 prévue depuis 260 jours" at bounding box center [87, 166] width 119 height 29
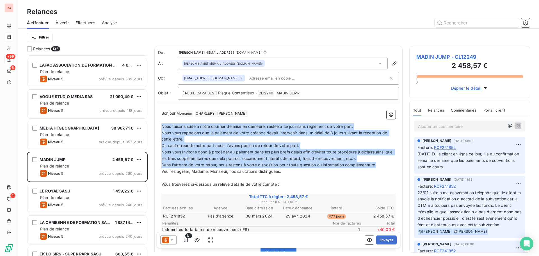
drag, startPoint x: 161, startPoint y: 127, endPoint x: 379, endPoint y: 167, distance: 221.3
click at [224, 131] on span "Nous vous rappelons que le paiement de votre créance devait intervenir dans un …" at bounding box center [274, 135] width 227 height 11
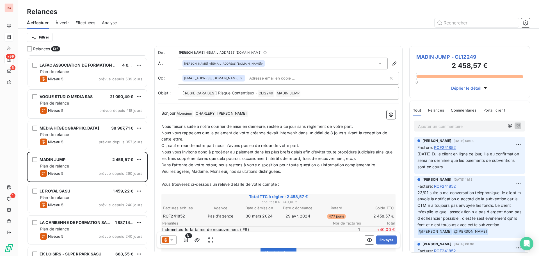
click at [418, 56] on span "MADIN JUMP - CL12249" at bounding box center [469, 57] width 107 height 8
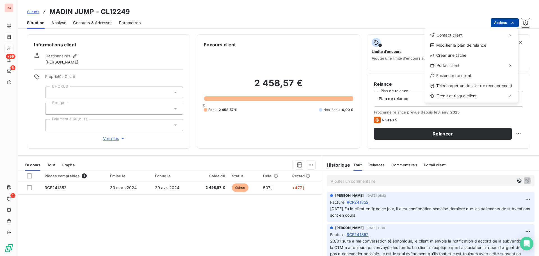
click at [498, 22] on html "RC +99 5 1 Clients MADIN JUMP - CL12249 Situation Analyse Contacts & Adresses P…" at bounding box center [269, 128] width 539 height 256
click at [366, 41] on div "Envoyer un email" at bounding box center [382, 37] width 75 height 9
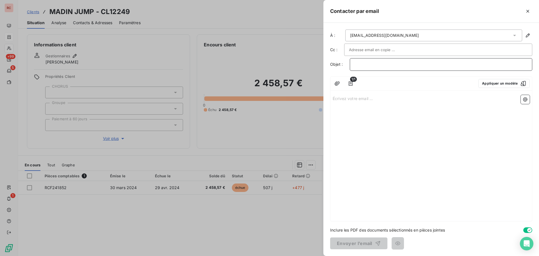
click at [377, 62] on p "﻿" at bounding box center [441, 64] width 173 height 6
click at [347, 84] on button "button" at bounding box center [350, 83] width 9 height 9
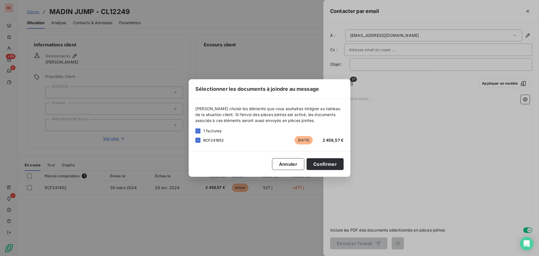
drag, startPoint x: 453, startPoint y: 134, endPoint x: 454, endPoint y: 124, distance: 9.4
click at [454, 134] on div "Sélectionner les documents à joindre au message [PERSON_NAME] choisir les éléme…" at bounding box center [269, 128] width 539 height 256
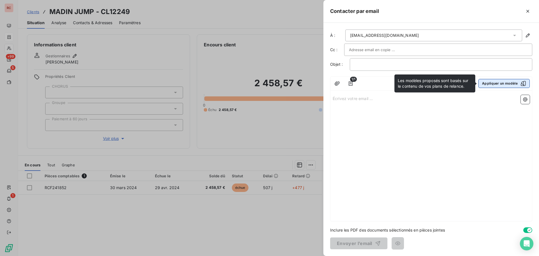
click at [484, 82] on button "Appliquer un modèle" at bounding box center [504, 83] width 51 height 9
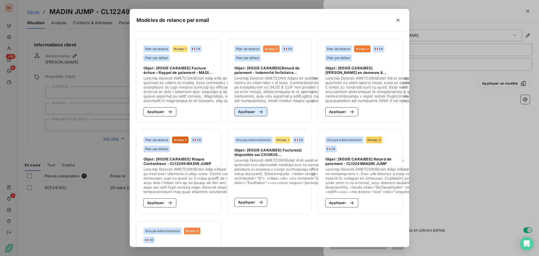
click at [259, 113] on icon "button" at bounding box center [261, 111] width 4 height 3
